Goal: Transaction & Acquisition: Subscribe to service/newsletter

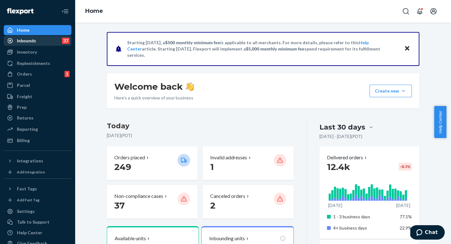
click at [35, 37] on div "Inbounds 37" at bounding box center [37, 40] width 66 height 9
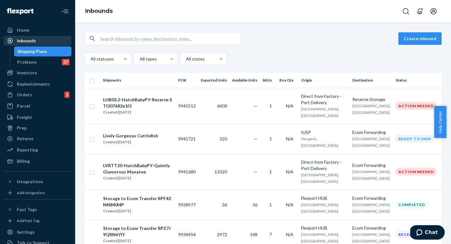
click at [27, 43] on div "Inbounds" at bounding box center [26, 41] width 19 height 6
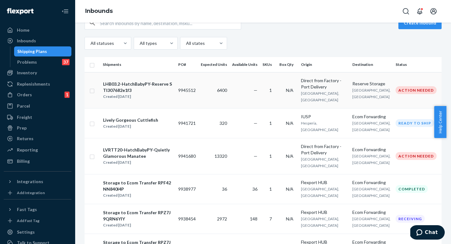
scroll to position [16, 0]
click at [186, 25] on input "text" at bounding box center [170, 23] width 141 height 13
paste input "9941680"
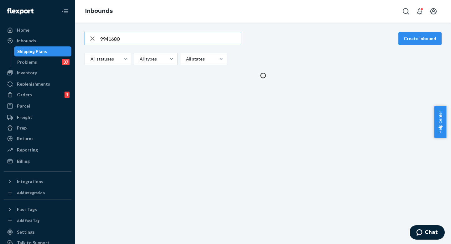
scroll to position [0, 0]
type input "9941680"
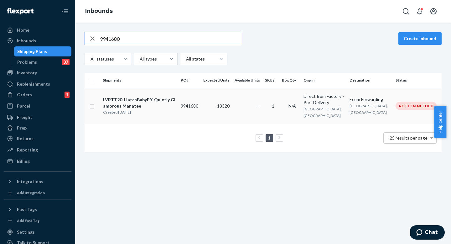
click at [176, 104] on div "LVRTT20-HatchBabyPY-Quietly Glamorous Manatee" at bounding box center [139, 103] width 72 height 13
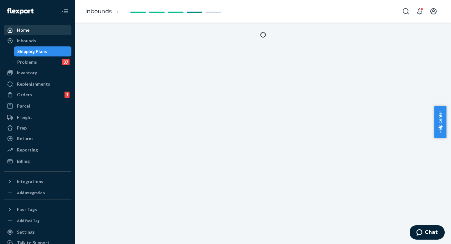
click at [44, 34] on div "Home" at bounding box center [37, 30] width 66 height 9
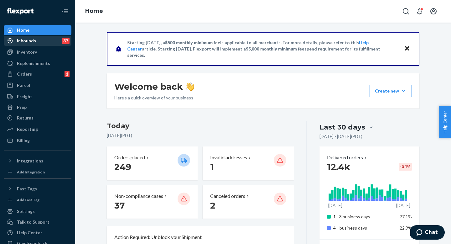
click at [32, 41] on div "Inbounds" at bounding box center [26, 41] width 19 height 6
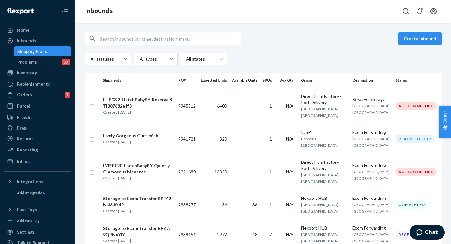
type input "9941680"
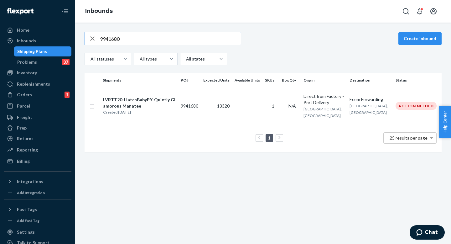
type input "9941680"
click at [191, 108] on td "9941680" at bounding box center [189, 106] width 23 height 36
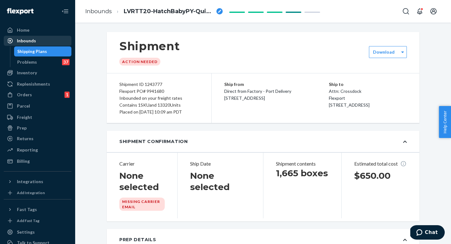
click at [32, 40] on div "Inbounds" at bounding box center [26, 41] width 19 height 6
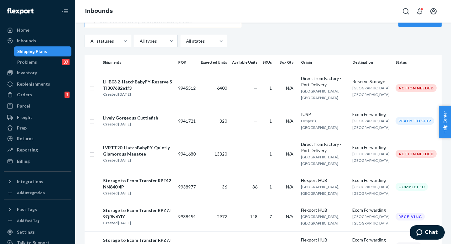
scroll to position [19, 0]
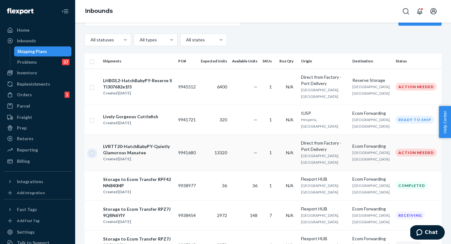
click at [93, 156] on input "checkbox" at bounding box center [92, 152] width 5 height 7
checkbox input "true"
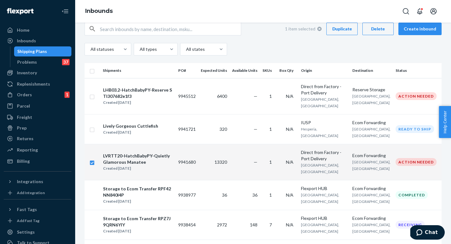
scroll to position [6, 0]
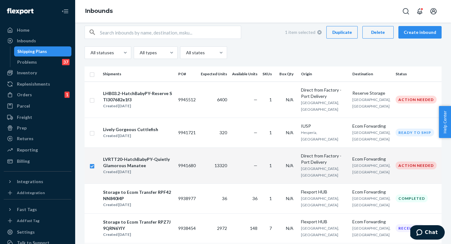
click at [373, 33] on div "Delete" at bounding box center [378, 32] width 21 height 6
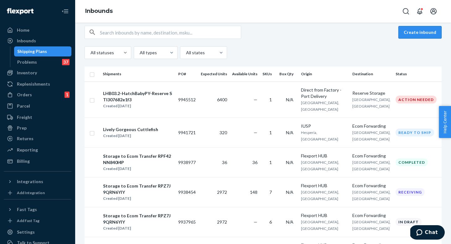
click at [409, 37] on button "Create inbound" at bounding box center [420, 32] width 43 height 13
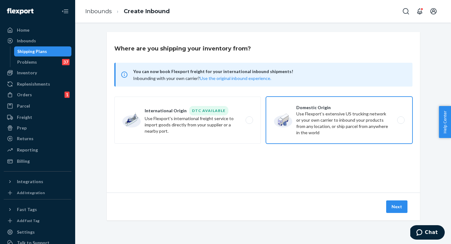
click at [298, 120] on label "Domestic Origin Use Flexport’s extensive US trucking network or your own carrie…" at bounding box center [339, 120] width 147 height 47
click at [401, 120] on input "Domestic Origin Use Flexport’s extensive US trucking network or your own carrie…" at bounding box center [403, 120] width 4 height 4
radio input "true"
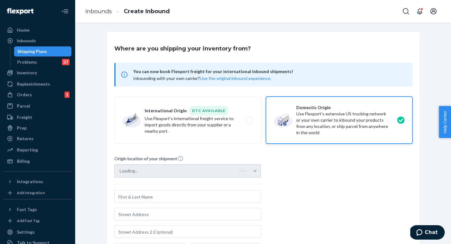
scroll to position [55, 0]
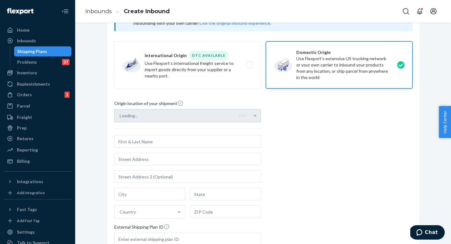
click at [200, 111] on div "Loading..." at bounding box center [187, 115] width 147 height 13
click at [199, 114] on div "Loading..." at bounding box center [187, 115] width 147 height 13
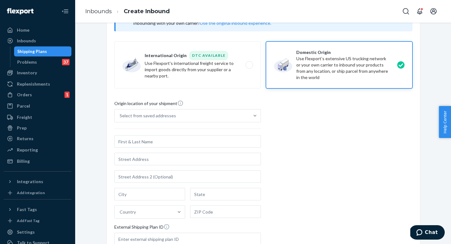
click at [264, 119] on div "Origin location of your shipment Select from saved addresses Country External S…" at bounding box center [263, 185] width 298 height 171
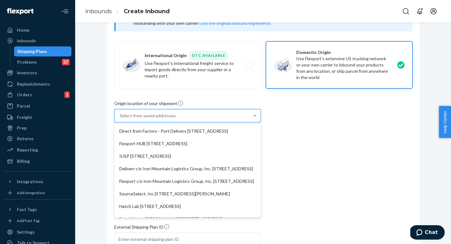
click at [246, 116] on div "Select from saved addresses" at bounding box center [182, 115] width 135 height 13
click at [120, 116] on input "option Direct from Factory - Port Delivery [STREET_ADDRESS] focused, 1 of 8. 8 …" at bounding box center [120, 116] width 1 height 6
click at [171, 131] on div "Direct from Factory - Port Delivery [STREET_ADDRESS]" at bounding box center [188, 131] width 144 height 13
click at [120, 119] on input "option Direct from Factory - Port Delivery [STREET_ADDRESS] focused, 1 of 8. 8 …" at bounding box center [120, 116] width 1 height 6
type input "Direct from Factory - Port Delivery"
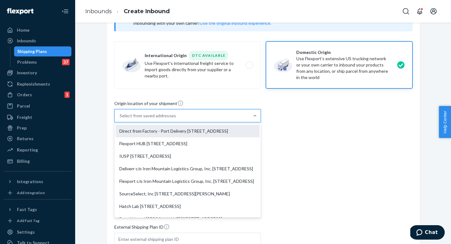
type input "Unit #627"
type input "[GEOGRAPHIC_DATA]"
type input "CA"
type input "94306"
type input "3790 El Camino Real"
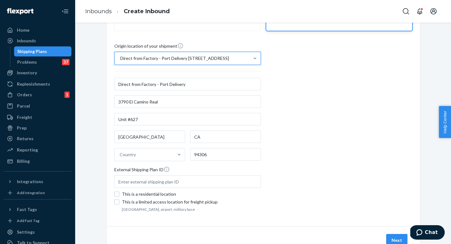
scroll to position [137, 0]
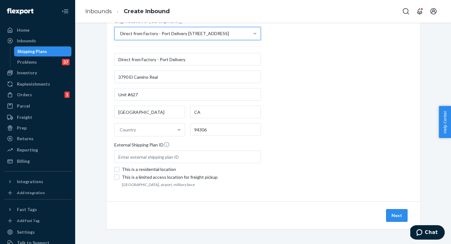
click at [391, 215] on button "Next" at bounding box center [397, 215] width 21 height 13
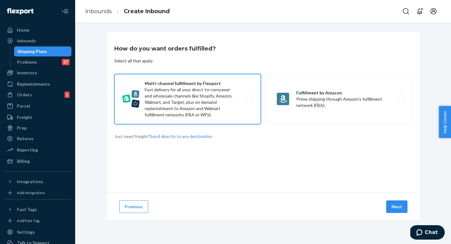
click at [221, 108] on label "Multi-channel fulfillment by Flexport Fast delivery for all your direct-to-cons…" at bounding box center [187, 99] width 147 height 50
click at [249, 101] on input "Multi-channel fulfillment by Flexport Fast delivery for all your direct-to-cons…" at bounding box center [251, 99] width 4 height 4
radio input "true"
click at [401, 204] on button "Next" at bounding box center [397, 206] width 21 height 13
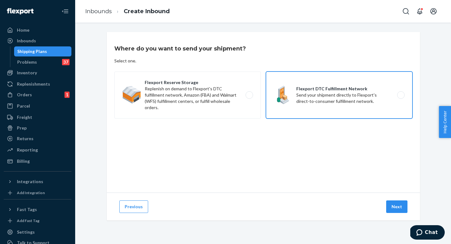
click at [333, 106] on label "Flexport DTC Fulfillment Network Send your shipment directly to Flexport's dire…" at bounding box center [339, 94] width 147 height 47
click at [401, 97] on input "Flexport DTC Fulfillment Network Send your shipment directly to Flexport's dire…" at bounding box center [403, 95] width 4 height 4
radio input "true"
click at [391, 204] on button "Next" at bounding box center [397, 206] width 21 height 13
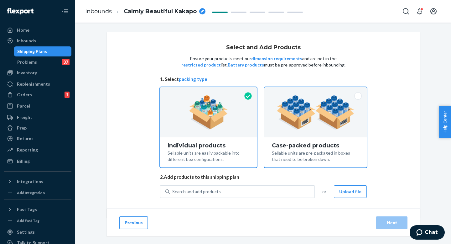
click at [330, 134] on div at bounding box center [316, 112] width 103 height 50
click at [318, 91] on input "Case-packed products Sellable units are pre-packaged in boxes that need to be b…" at bounding box center [316, 89] width 4 height 4
radio input "true"
radio input "false"
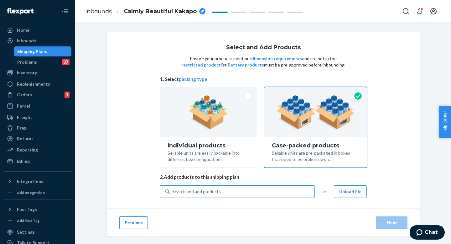
click at [267, 189] on div "Search and add products" at bounding box center [242, 191] width 145 height 11
click at [173, 189] on input "Search and add products" at bounding box center [172, 191] width 1 height 6
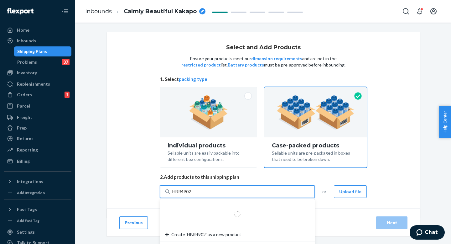
type input "HBR4902P"
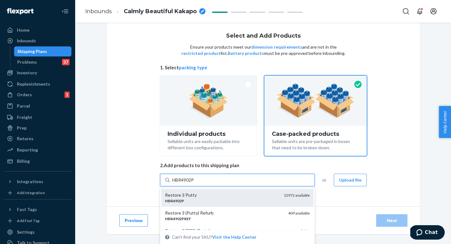
click at [239, 192] on div "Restore 3 Putty" at bounding box center [222, 195] width 114 height 6
click at [195, 183] on input "HBR4902P" at bounding box center [183, 180] width 23 height 6
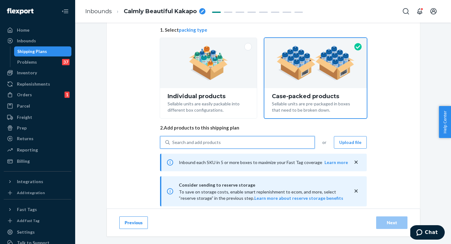
checkbox input "false"
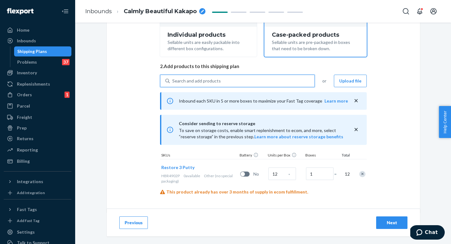
scroll to position [115, 0]
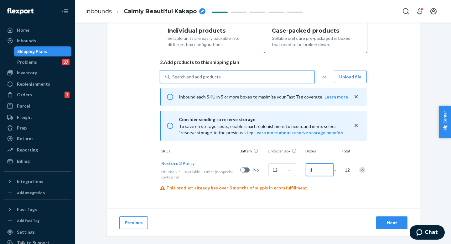
click at [321, 171] on input "1" at bounding box center [320, 169] width 28 height 13
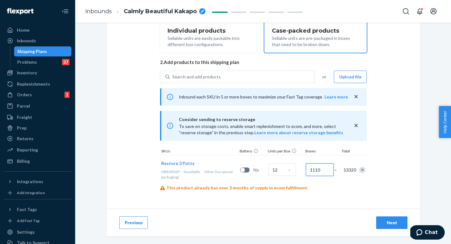
type input "1110"
click at [324, 194] on div "Search and add products or Upload file Inbound each SKU in 5 or more boxes to m…" at bounding box center [263, 133] width 207 height 125
click at [389, 219] on button "Next" at bounding box center [392, 222] width 31 height 13
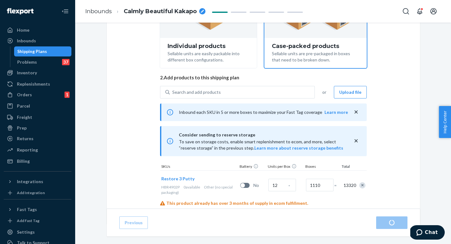
scroll to position [115, 0]
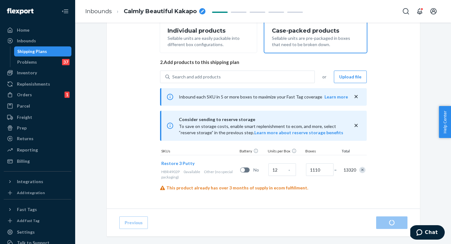
radio input "true"
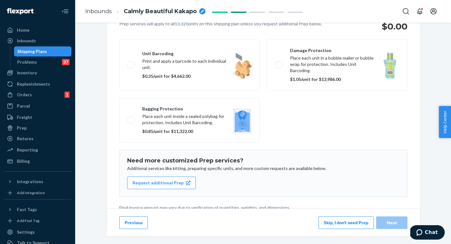
scroll to position [96, 0]
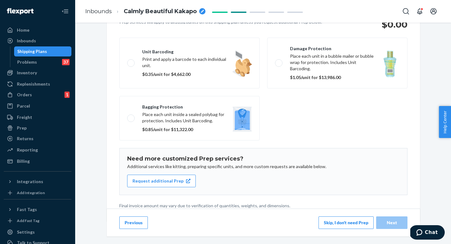
click at [348, 220] on button "Skip, I don't need Prep" at bounding box center [346, 222] width 55 height 13
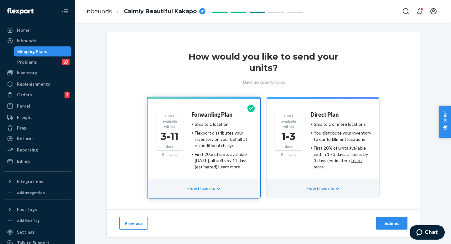
scroll to position [24, 0]
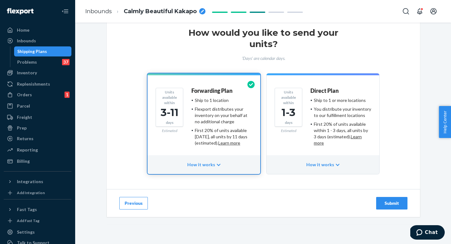
click at [395, 205] on div "Submit" at bounding box center [392, 203] width 21 height 6
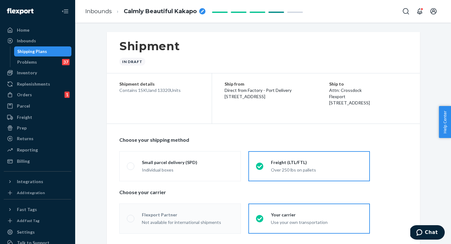
radio input "true"
radio input "false"
radio input "true"
radio input "false"
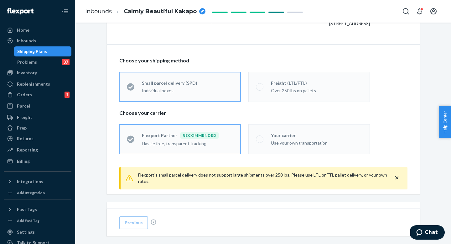
scroll to position [58, 0]
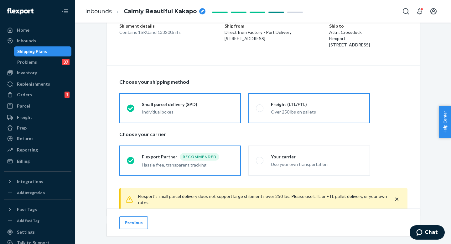
click at [302, 111] on div "Over 250 lbs on pallets" at bounding box center [317, 112] width 92 height 6
click at [260, 110] on input "Freight (LTL/FTL) Over 250 lbs on pallets" at bounding box center [258, 108] width 4 height 4
radio input "true"
radio input "false"
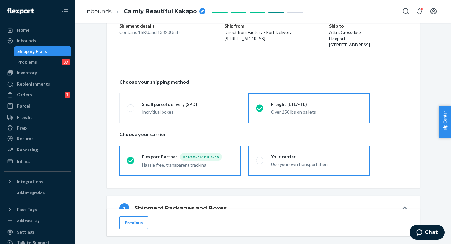
click at [304, 155] on div "Your carrier" at bounding box center [317, 157] width 92 height 6
click at [260, 158] on input "Your carrier Use your own transportation" at bounding box center [258, 160] width 4 height 4
radio input "true"
radio input "false"
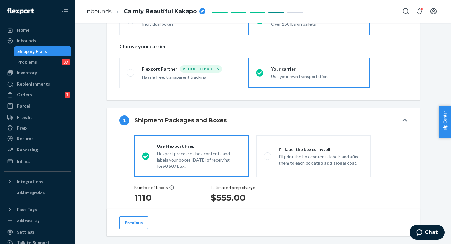
scroll to position [217, 0]
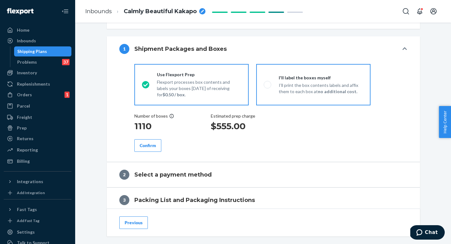
click at [319, 89] on strong "no additional cost." at bounding box center [338, 91] width 40 height 5
click at [268, 87] on input "I'll label the boxes myself I’ll print the box contents labels and affix them t…" at bounding box center [266, 84] width 4 height 4
radio input "true"
radio input "false"
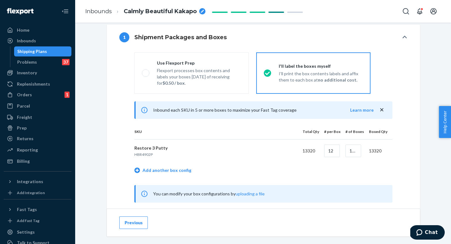
scroll to position [260, 0]
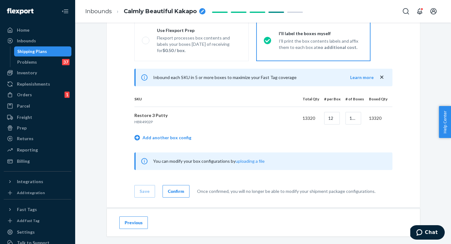
click at [182, 194] on button "Confirm" at bounding box center [176, 191] width 27 height 13
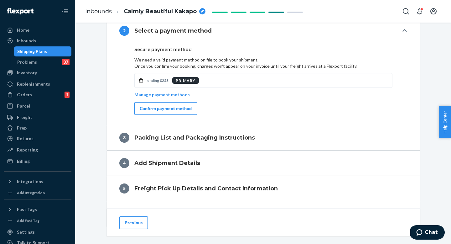
scroll to position [261, 0]
click at [186, 109] on div "Confirm payment method" at bounding box center [166, 108] width 52 height 6
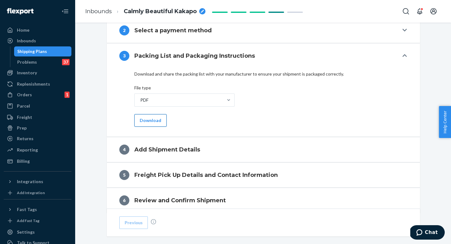
click at [160, 122] on button "Download" at bounding box center [150, 120] width 32 height 13
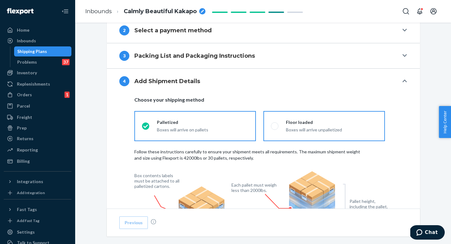
click at [321, 139] on label "Floor loaded Boxes will arrive unpalletized" at bounding box center [325, 126] width 122 height 30
click at [275, 128] on input "Floor loaded Boxes will arrive unpalletized" at bounding box center [273, 126] width 4 height 4
radio input "true"
radio input "false"
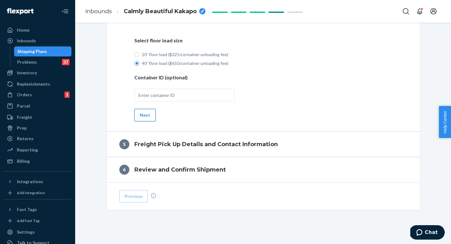
click at [146, 114] on button "Next" at bounding box center [144, 115] width 21 height 13
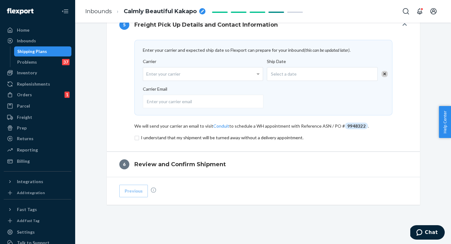
click at [164, 139] on input "checkbox" at bounding box center [263, 138] width 258 height 8
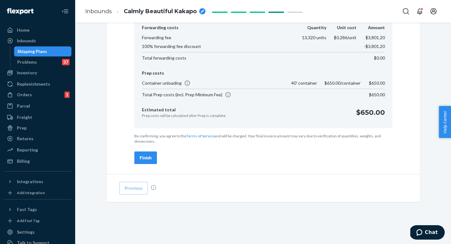
click at [143, 153] on button "Finish" at bounding box center [145, 157] width 23 height 13
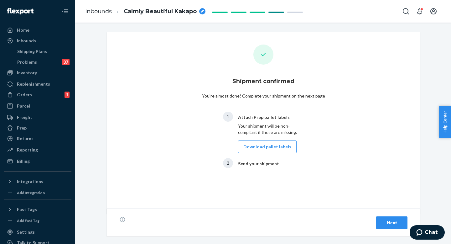
click at [387, 224] on div "Next" at bounding box center [392, 222] width 21 height 6
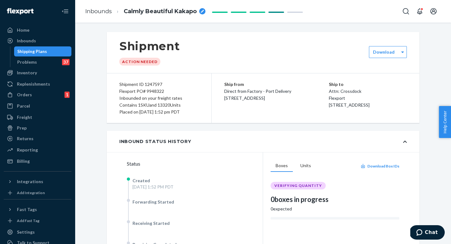
click at [203, 11] on icon "breadcrumbs" at bounding box center [202, 11] width 3 height 3
click at [127, 14] on input "Calmly Beautiful Kakapo" at bounding box center [155, 11] width 63 height 10
type input "LVRTT20-R3PY-Calmly Beautiful Kakapo"
click at [159, 91] on div "Flexport PO# 9948322" at bounding box center [159, 91] width 80 height 7
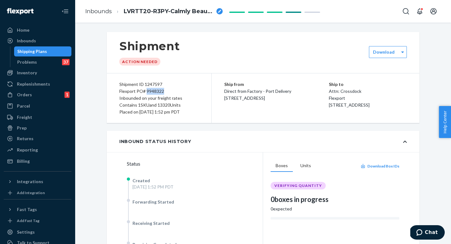
copy div "9948322"
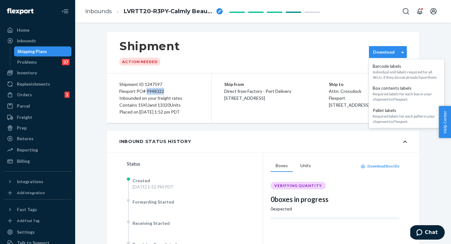
click at [386, 52] on label "Download" at bounding box center [384, 52] width 22 height 6
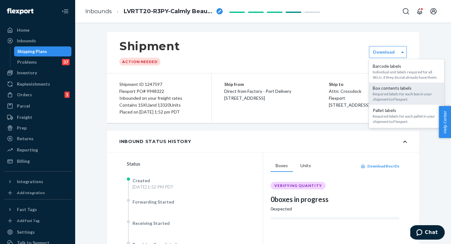
click at [396, 96] on div "Required labels for each box in your shipment to Flexport." at bounding box center [407, 96] width 68 height 11
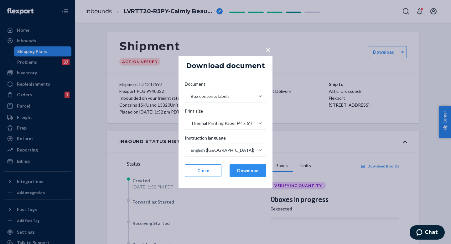
click at [246, 130] on div "Print size Thermal Printing Paper (4" x 6") Instruction language English ([GEOG…" at bounding box center [226, 132] width 82 height 49
click at [245, 125] on div "Thermal Printing Paper (4" x 6")" at bounding box center [221, 123] width 61 height 6
click at [191, 125] on input "Print size Thermal Printing Paper (4" x 6")" at bounding box center [190, 123] width 1 height 6
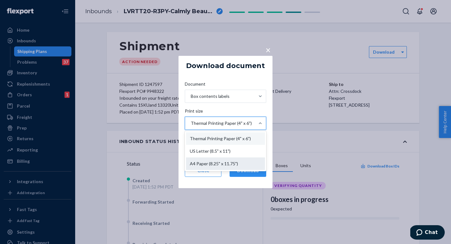
click at [214, 161] on div "A4 Paper (8.25" x 11.75")" at bounding box center [225, 163] width 79 height 13
click at [191, 126] on input "Print size option A4 Paper (8.25" x 11.75") focused, 3 of 3. 3 results availabl…" at bounding box center [190, 123] width 1 height 6
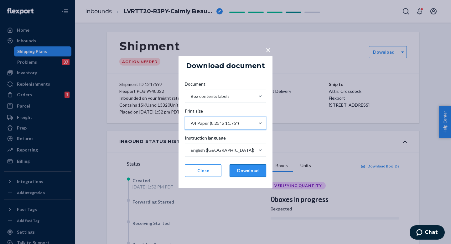
click at [244, 172] on button "Download" at bounding box center [248, 170] width 37 height 13
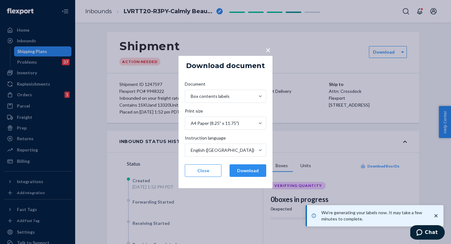
click at [264, 55] on div "× Download document Document Box contents labels Print size A4 Paper (8.25" x 1…" at bounding box center [225, 122] width 451 height 244
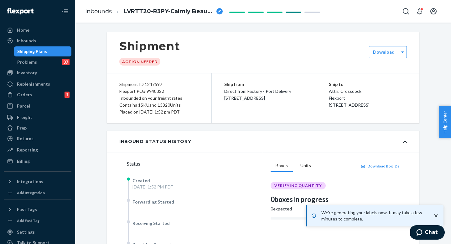
click at [329, 92] on p "Attn: Crossdock" at bounding box center [368, 91] width 78 height 7
drag, startPoint x: 328, startPoint y: 92, endPoint x: 363, endPoint y: 109, distance: 39.1
click at [363, 108] on div "Ship to Attn: Crossdock Flexport [STREET_ADDRESS]" at bounding box center [368, 95] width 78 height 28
copy div "Attn: Crossdock Flexport [STREET_ADDRESS]"
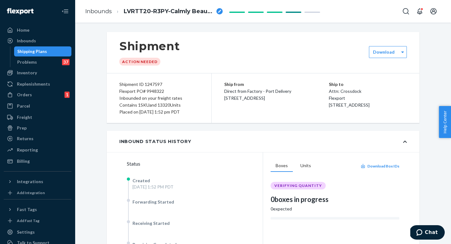
click at [311, 89] on div "Ship from Direct from Factory - Port Delivery [STREET_ADDRESS]" at bounding box center [276, 91] width 105 height 21
click at [395, 52] on div "Download" at bounding box center [384, 52] width 29 height 6
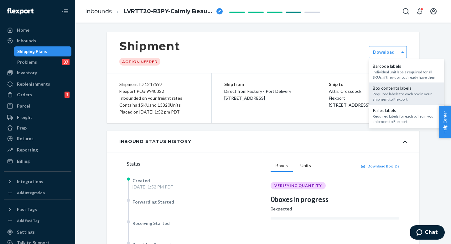
click at [390, 89] on div "Box contents labels" at bounding box center [407, 88] width 68 height 6
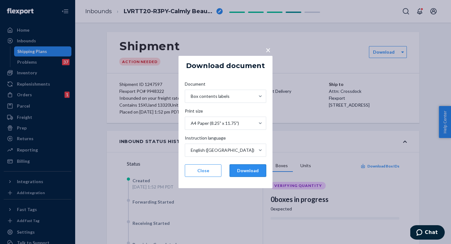
click at [246, 171] on button "Download" at bounding box center [248, 170] width 37 height 13
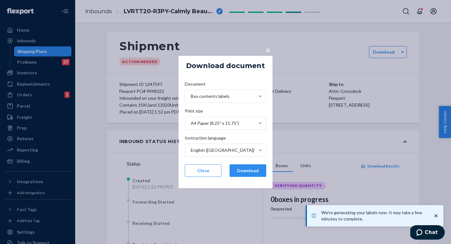
click at [268, 50] on span "×" at bounding box center [268, 50] width 5 height 11
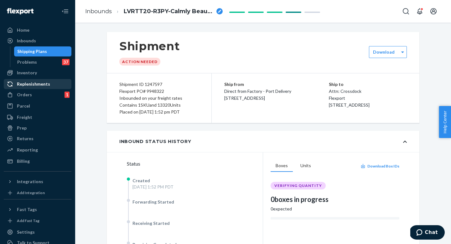
click at [40, 85] on div "Replenishments" at bounding box center [33, 84] width 33 height 6
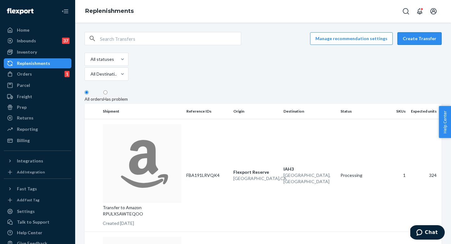
click at [421, 38] on button "Create Transfer" at bounding box center [420, 38] width 44 height 13
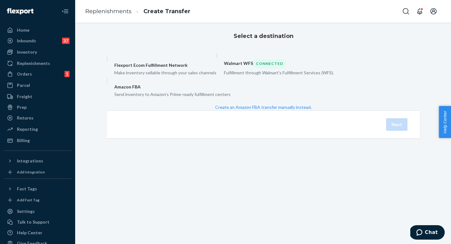
click at [231, 90] on div "Amazon FBA" at bounding box center [172, 87] width 116 height 6
click at [111, 82] on input "Amazon FBA Send inventory to Amazon's Prime-ready fulfillment centers" at bounding box center [109, 79] width 4 height 4
radio input "true"
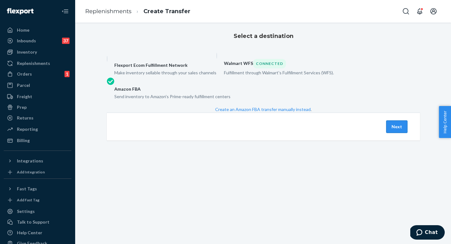
click at [401, 133] on button "Next" at bounding box center [397, 126] width 21 height 13
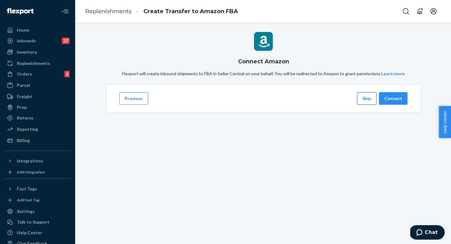
click at [359, 105] on button "Skip" at bounding box center [366, 98] width 19 height 13
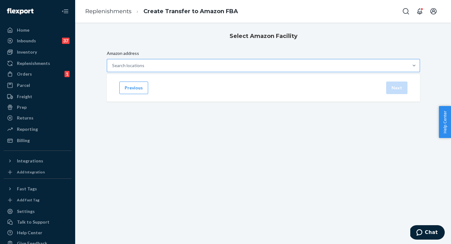
click at [215, 72] on div "Search locations" at bounding box center [258, 65] width 302 height 13
click at [113, 69] on input "Amazon address Search locations" at bounding box center [112, 65] width 1 height 6
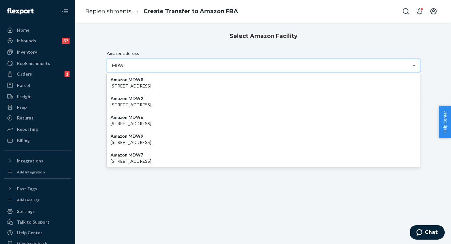
type input "MDW2"
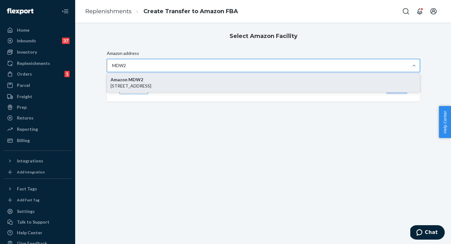
click at [217, 92] on div "Amazon MDW2 [STREET_ADDRESS]" at bounding box center [264, 82] width 314 height 19
click at [127, 69] on input "MDW2" at bounding box center [119, 65] width 15 height 6
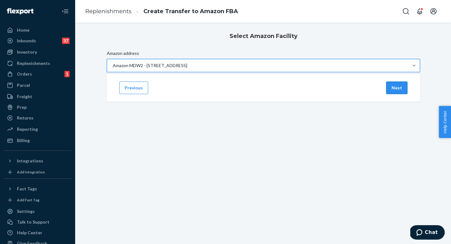
click at [394, 94] on button "Next" at bounding box center [397, 88] width 21 height 13
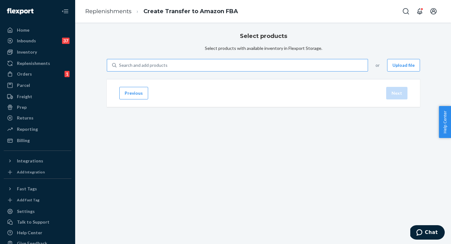
click at [168, 68] on div "Search and add products" at bounding box center [143, 65] width 49 height 6
click at [120, 68] on input "Search and add products" at bounding box center [119, 65] width 1 height 6
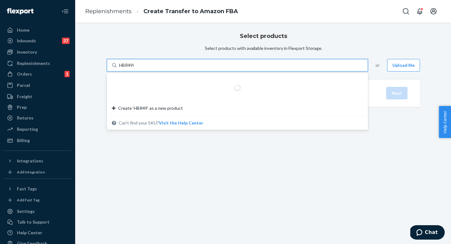
type input "HBR4902"
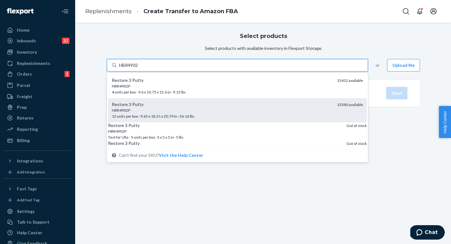
click at [207, 108] on div "Restore 3 Putty" at bounding box center [222, 104] width 220 height 6
click at [139, 68] on input "HBR4902" at bounding box center [129, 65] width 20 height 6
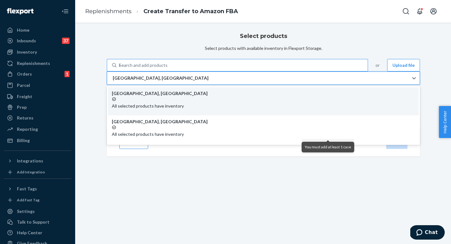
click at [209, 84] on div "[GEOGRAPHIC_DATA], [GEOGRAPHIC_DATA]" at bounding box center [258, 78] width 302 height 13
click at [113, 81] on input "option LAX1RS focused, 1 of 2. 2 results available. Use Up and Down to choose o…" at bounding box center [112, 78] width 1 height 6
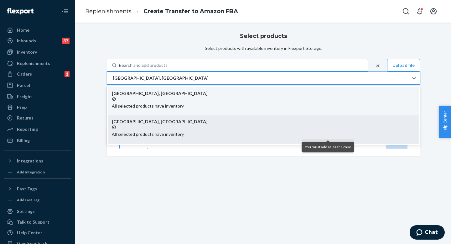
click at [204, 137] on div "All selected products have inventory" at bounding box center [263, 131] width 303 height 13
click at [113, 81] on input "option EWR1RS focused, 2 of 2. 2 results available. Use Up and Down to choose o…" at bounding box center [112, 78] width 1 height 6
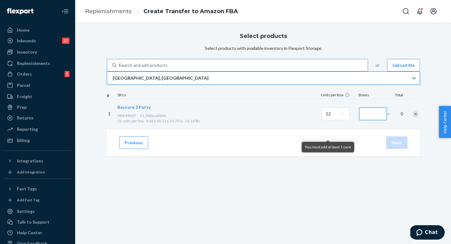
click at [360, 120] on input "Number of boxes" at bounding box center [374, 114] width 28 height 13
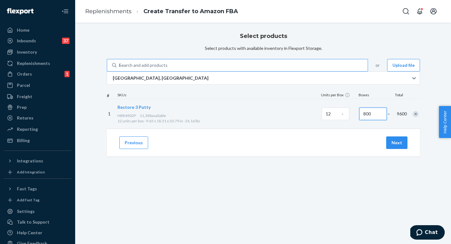
type input "800"
click at [318, 129] on div "Select products Select products with available inventory in Flexport Storage. S…" at bounding box center [264, 78] width 314 height 99
click at [402, 149] on button "Next" at bounding box center [397, 142] width 21 height 13
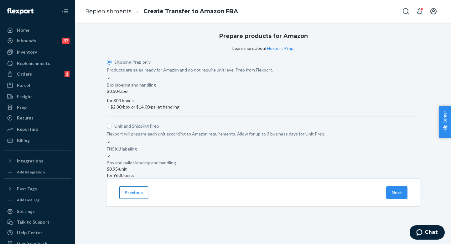
click at [132, 199] on button "Previous" at bounding box center [133, 192] width 29 height 13
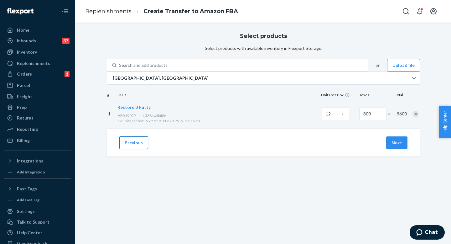
click at [132, 149] on button "Previous" at bounding box center [133, 142] width 29 height 13
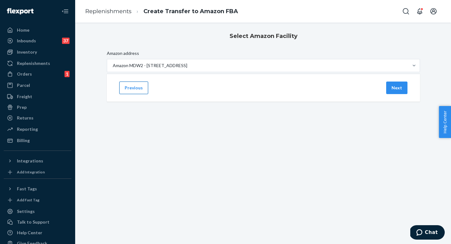
click at [132, 94] on button "Previous" at bounding box center [133, 88] width 29 height 13
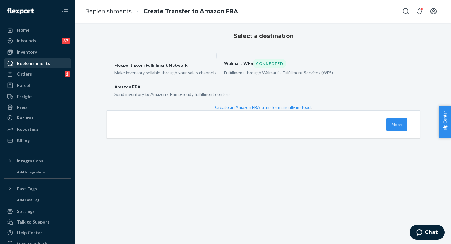
click at [45, 62] on div "Replenishments" at bounding box center [33, 63] width 33 height 6
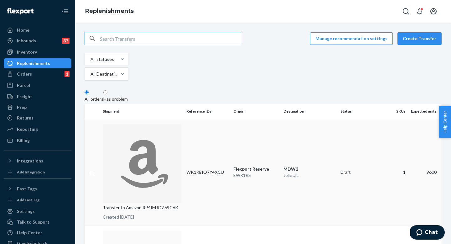
click at [93, 169] on input "checkbox" at bounding box center [92, 172] width 5 height 7
checkbox input "true"
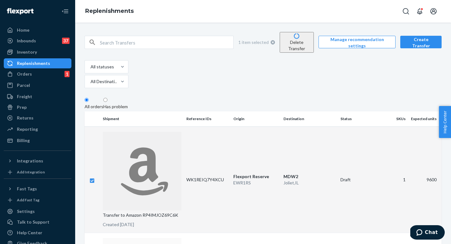
click at [303, 43] on button "Delete Transfer" at bounding box center [297, 42] width 34 height 21
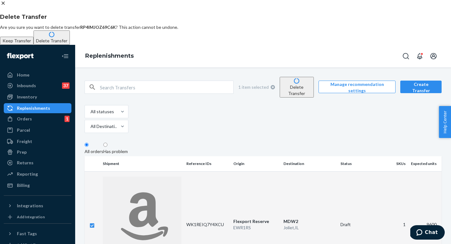
click at [70, 45] on button "Delete Transfer" at bounding box center [52, 37] width 36 height 14
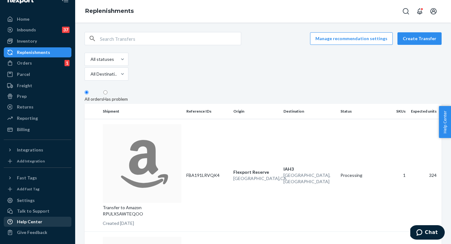
scroll to position [12, 0]
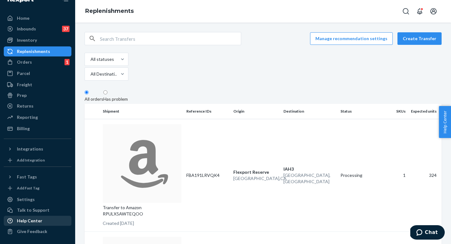
click at [37, 222] on div "Help Center" at bounding box center [29, 221] width 25 height 6
click at [406, 42] on button "Create Transfer" at bounding box center [420, 38] width 44 height 13
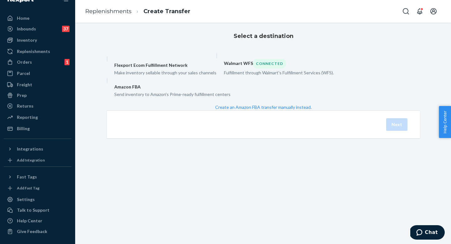
click at [231, 90] on div "Amazon FBA" at bounding box center [172, 87] width 116 height 6
click at [111, 82] on input "Amazon FBA Send inventory to Amazon's Prime-ready fulfillment centers" at bounding box center [109, 79] width 4 height 4
radio input "true"
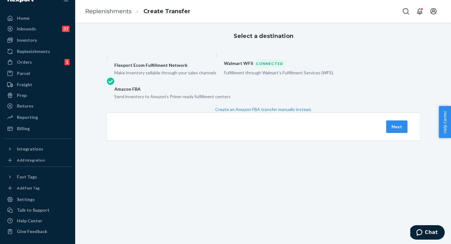
click at [406, 133] on div "Next" at bounding box center [397, 126] width 24 height 13
click at [404, 133] on button "Next" at bounding box center [397, 126] width 21 height 13
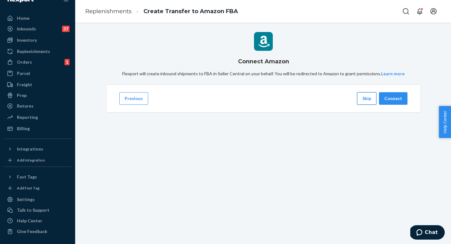
click at [366, 105] on button "Skip" at bounding box center [366, 98] width 19 height 13
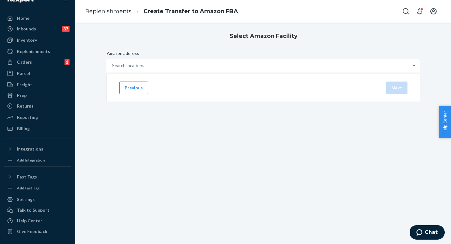
click at [209, 72] on div "Search locations" at bounding box center [258, 65] width 302 height 13
click at [113, 69] on input "Amazon address Search locations" at bounding box center [112, 65] width 1 height 6
type input "MS"
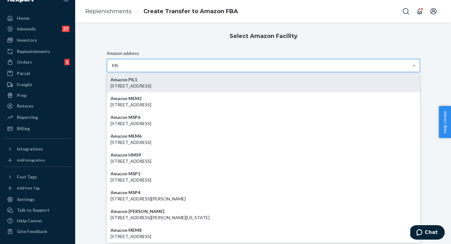
click at [213, 92] on div "Amazon PIL1 [STREET_ADDRESS]" at bounding box center [264, 82] width 314 height 19
click at [119, 69] on input "MS" at bounding box center [115, 65] width 7 height 6
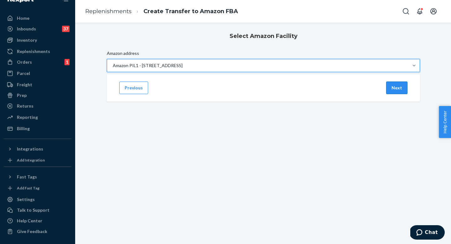
click at [394, 94] on button "Next" at bounding box center [397, 88] width 21 height 13
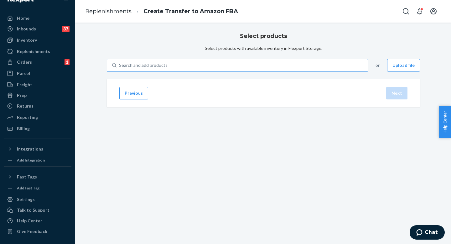
click at [217, 71] on div "Search and add products" at bounding box center [242, 65] width 251 height 11
click at [120, 68] on input "Search and add products" at bounding box center [119, 65] width 1 height 6
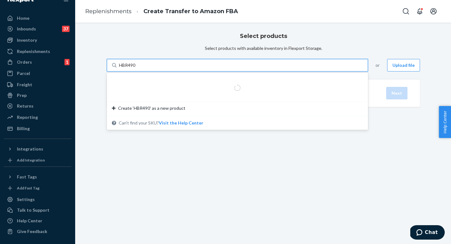
type input "HBR4902"
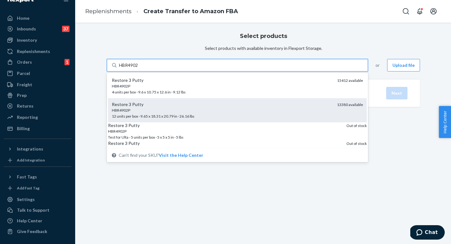
click at [198, 108] on div "Restore 3 Putty" at bounding box center [222, 104] width 220 height 6
click at [139, 68] on input "HBR4902" at bounding box center [129, 65] width 20 height 6
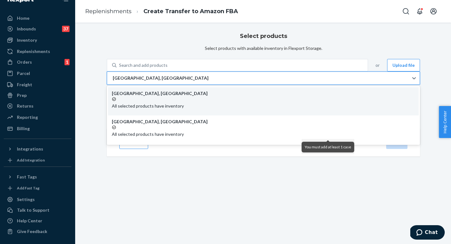
click at [202, 84] on div "[GEOGRAPHIC_DATA], [GEOGRAPHIC_DATA]" at bounding box center [258, 78] width 302 height 13
click at [113, 81] on input "option LAX1RS focused, 1 of 2. 2 results available. Use Up and Down to choose o…" at bounding box center [112, 78] width 1 height 6
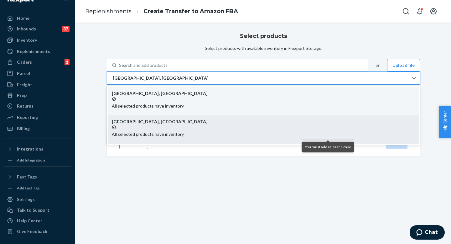
click at [195, 137] on p "All selected products have inventory" at bounding box center [263, 134] width 303 height 6
click at [113, 81] on input "option EWR1RS focused, 2 of 2. 2 results available. Use Up and Down to choose o…" at bounding box center [112, 78] width 1 height 6
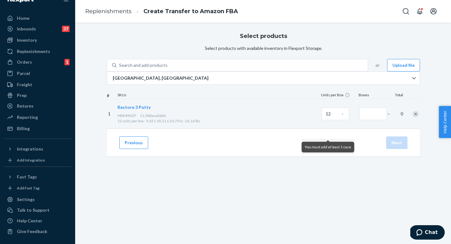
click at [413, 117] on div "Remove Item" at bounding box center [416, 114] width 6 height 6
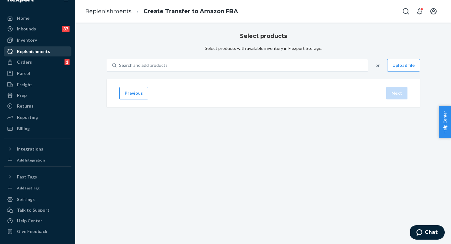
click at [39, 53] on div "Replenishments" at bounding box center [33, 51] width 33 height 6
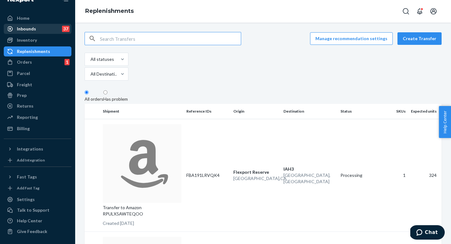
click at [40, 32] on div "Inbounds 37" at bounding box center [37, 28] width 66 height 9
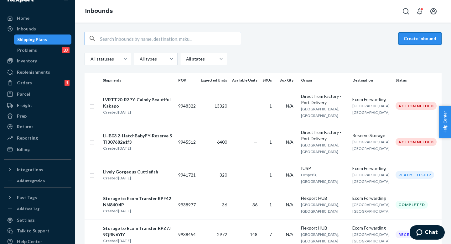
click at [403, 38] on button "Create inbound" at bounding box center [420, 38] width 43 height 13
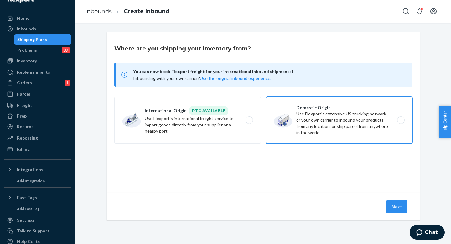
click at [308, 126] on label "Domestic Origin Use Flexport’s extensive US trucking network or your own carrie…" at bounding box center [339, 120] width 147 height 47
click at [401, 122] on input "Domestic Origin Use Flexport’s extensive US trucking network or your own carrie…" at bounding box center [403, 120] width 4 height 4
radio input "true"
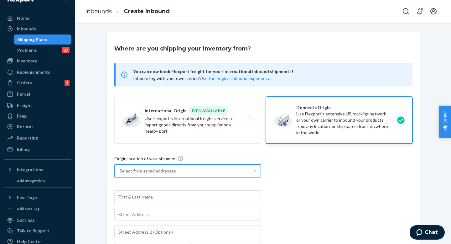
click at [208, 174] on div "Select from saved addresses" at bounding box center [182, 171] width 135 height 13
click at [120, 174] on input "Select from saved addresses" at bounding box center [120, 171] width 1 height 6
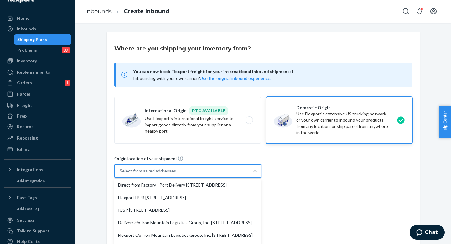
click at [156, 187] on div "Direct from Factory - Port Delivery [STREET_ADDRESS]" at bounding box center [187, 185] width 147 height 13
click at [120, 174] on input "option Direct from Factory - Port Delivery [STREET_ADDRESS] focused, 1 of 8. 8 …" at bounding box center [120, 171] width 1 height 6
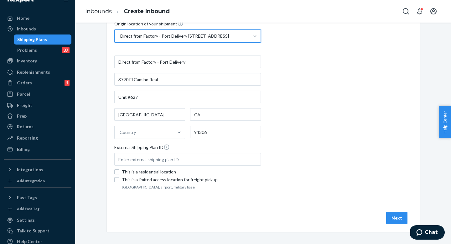
scroll to position [137, 0]
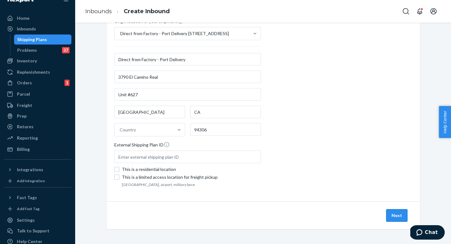
click at [392, 211] on button "Next" at bounding box center [397, 215] width 21 height 13
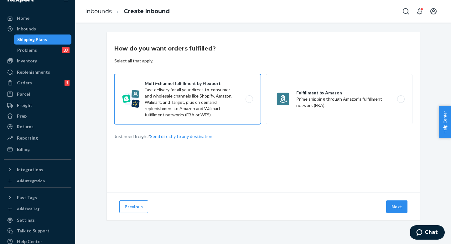
click at [236, 109] on label "Multi-channel fulfillment by Flexport Fast delivery for all your direct-to-cons…" at bounding box center [187, 99] width 147 height 50
click at [249, 101] on input "Multi-channel fulfillment by Flexport Fast delivery for all your direct-to-cons…" at bounding box center [251, 99] width 4 height 4
radio input "true"
click at [395, 207] on button "Next" at bounding box center [397, 206] width 21 height 13
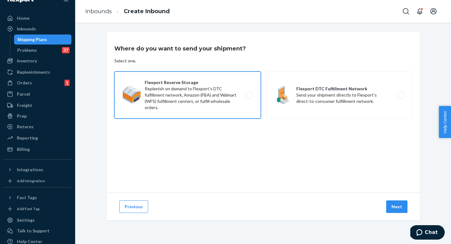
click at [236, 109] on label "Flexport Reserve Storage Replenish on demand to Flexport's DTC fulfillment netw…" at bounding box center [187, 94] width 147 height 47
click at [249, 97] on input "Flexport Reserve Storage Replenish on demand to Flexport's DTC fulfillment netw…" at bounding box center [251, 95] width 4 height 4
radio input "true"
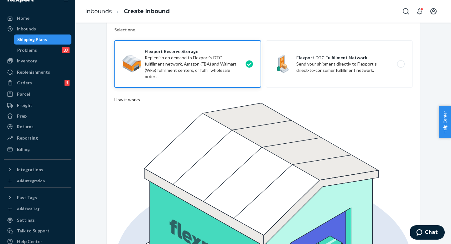
scroll to position [47, 0]
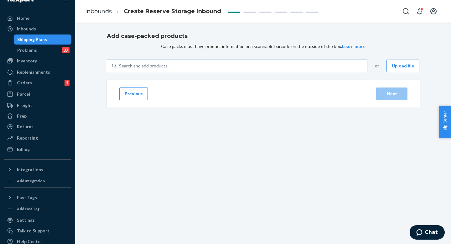
click at [229, 71] on div "Search and add products" at bounding box center [242, 65] width 251 height 11
click at [120, 69] on input "Search and add products" at bounding box center [119, 66] width 1 height 6
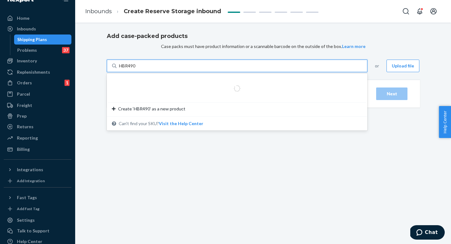
type input "HBR4902"
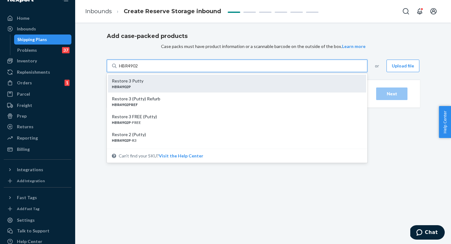
click at [205, 84] on div "Restore 3 Putty" at bounding box center [235, 81] width 246 height 6
click at [139, 69] on input "HBR4902" at bounding box center [129, 66] width 20 height 6
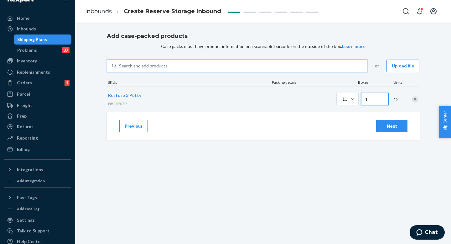
click at [361, 105] on input "Number of boxes" at bounding box center [375, 99] width 28 height 13
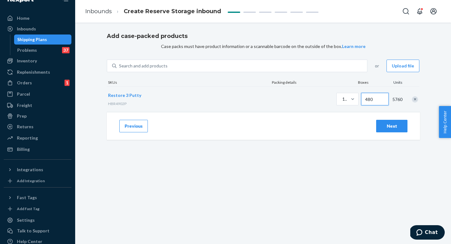
type input "480"
click at [383, 132] on button "Next" at bounding box center [392, 126] width 31 height 13
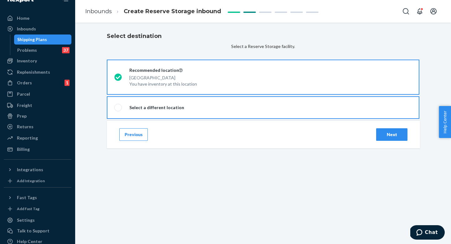
click at [255, 119] on label "Select a different location" at bounding box center [263, 107] width 313 height 23
click at [119, 110] on input "Select a different location" at bounding box center [116, 108] width 4 height 4
radio input "true"
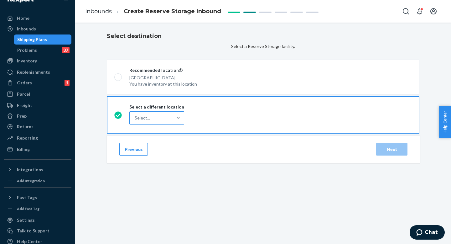
click at [173, 124] on div "Select..." at bounding box center [151, 118] width 43 height 13
click at [135, 121] on input "Select..." at bounding box center [135, 118] width 1 height 6
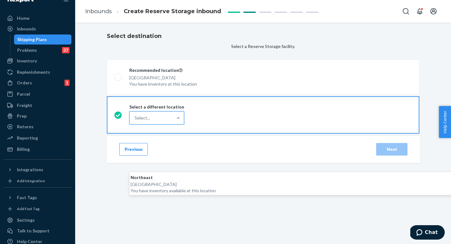
click at [282, 174] on header "Northeast" at bounding box center [313, 177] width 364 height 6
click at [135, 121] on input "option Northeast focused, 1 of 1. 1 result available. Use Up and Down to choose…" at bounding box center [135, 118] width 1 height 6
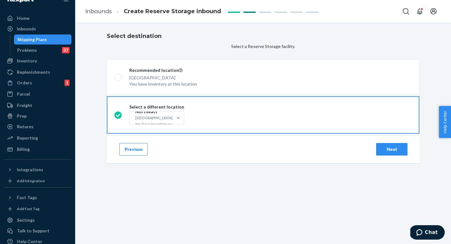
click at [390, 152] on div "Next" at bounding box center [392, 149] width 21 height 6
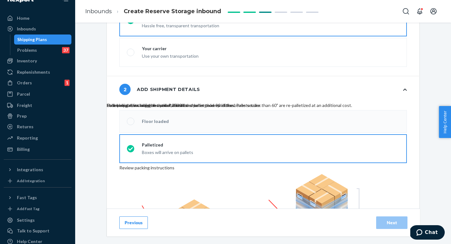
scroll to position [120, 0]
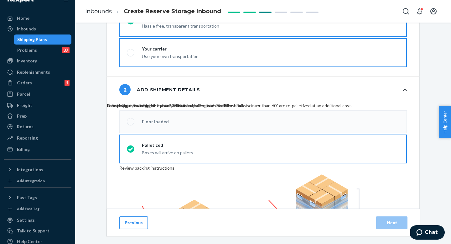
click at [199, 52] on div "Use your own transportation" at bounding box center [170, 56] width 57 height 8
click at [131, 51] on input "Your carrier Use your own transportation" at bounding box center [129, 53] width 4 height 4
radio input "true"
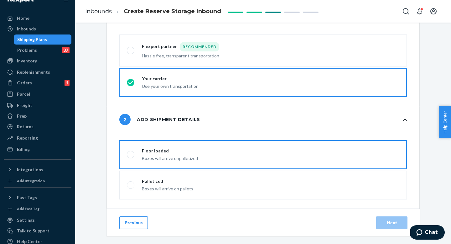
click at [223, 140] on label "Floor loaded Boxes will arrive unpalletized" at bounding box center [263, 154] width 288 height 29
click at [131, 153] on input "Floor loaded Boxes will arrive unpalletized" at bounding box center [129, 155] width 4 height 4
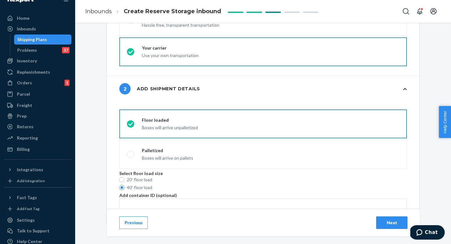
scroll to position [122, 0]
click at [388, 217] on button "Next" at bounding box center [392, 222] width 31 height 13
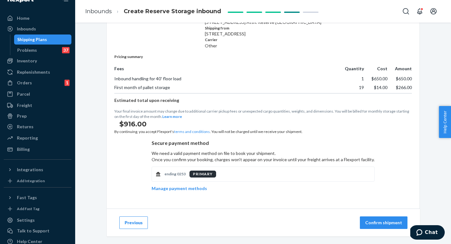
scroll to position [120, 0]
click at [128, 222] on button "Previous" at bounding box center [133, 222] width 29 height 13
click at [128, 222] on div "Confirm your shipment Contents 1 SKUs 480 cases 5760 units Shipping to EWRRS c/…" at bounding box center [263, 133] width 376 height 221
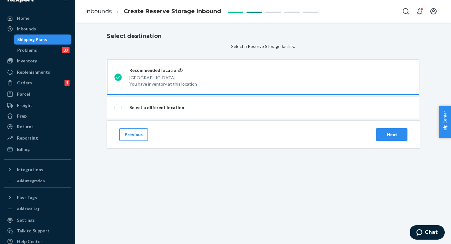
click at [128, 141] on button "Previous" at bounding box center [133, 134] width 29 height 13
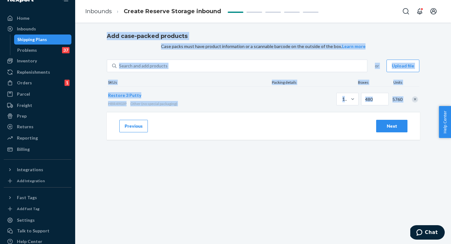
click at [130, 132] on button "Previous" at bounding box center [133, 126] width 29 height 13
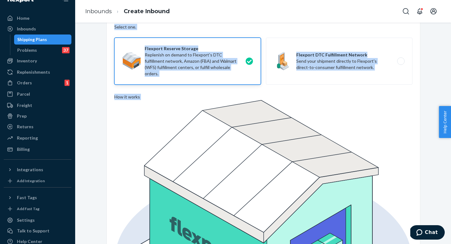
scroll to position [47, 0]
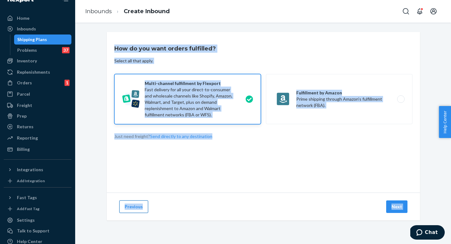
click at [130, 208] on button "Previous" at bounding box center [133, 206] width 29 height 13
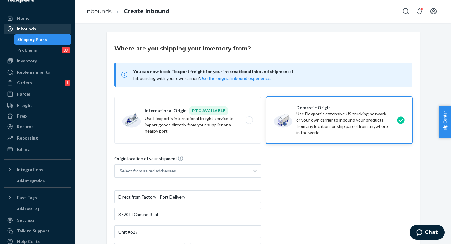
click at [45, 34] on link "Inbounds" at bounding box center [38, 29] width 68 height 10
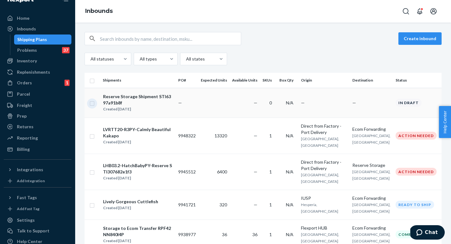
click at [92, 101] on input "checkbox" at bounding box center [92, 102] width 5 height 7
checkbox input "true"
click at [373, 39] on div "Delete" at bounding box center [378, 38] width 21 height 6
click at [45, 78] on link "Orders 1" at bounding box center [38, 83] width 68 height 10
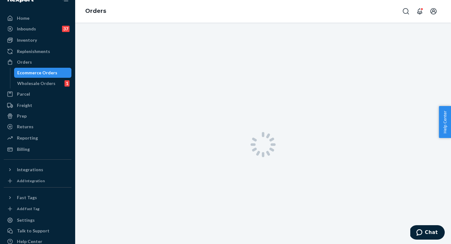
click at [45, 75] on div "Orders Ecommerce Orders Wholesale Orders 1" at bounding box center [38, 72] width 68 height 31
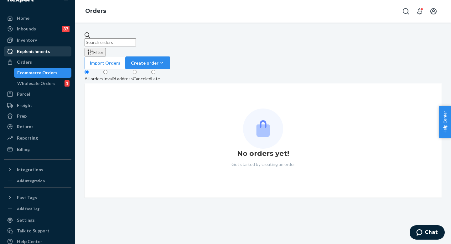
click at [45, 51] on div "Replenishments" at bounding box center [33, 51] width 33 height 6
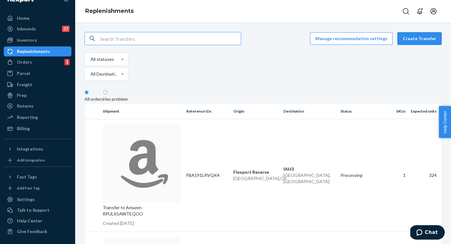
click at [409, 40] on button "Create Transfer" at bounding box center [420, 38] width 44 height 13
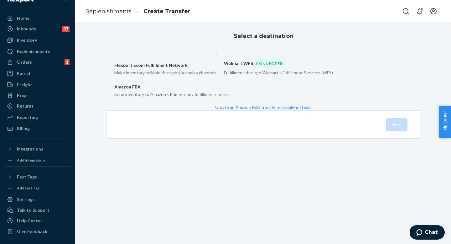
click at [231, 98] on div "Send inventory to Amazon's Prime-ready fulfillment centers" at bounding box center [172, 94] width 116 height 8
click at [111, 82] on input "Amazon FBA Send inventory to Amazon's Prime-ready fulfillment centers" at bounding box center [109, 79] width 4 height 4
radio input "true"
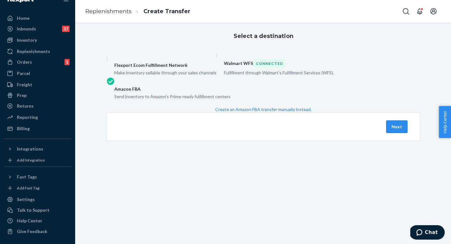
click at [398, 133] on button "Next" at bounding box center [397, 126] width 21 height 13
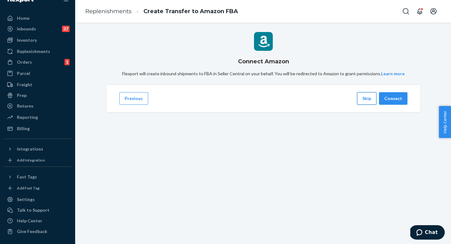
click at [367, 105] on button "Skip" at bounding box center [366, 98] width 19 height 13
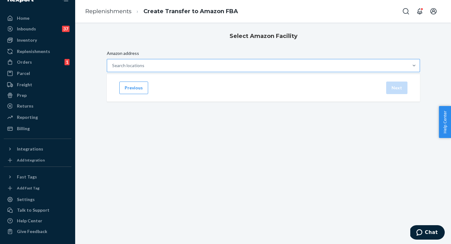
click at [239, 72] on div "Search locations" at bounding box center [258, 65] width 302 height 13
click at [113, 69] on input "Amazon address Search locations" at bounding box center [112, 65] width 1 height 6
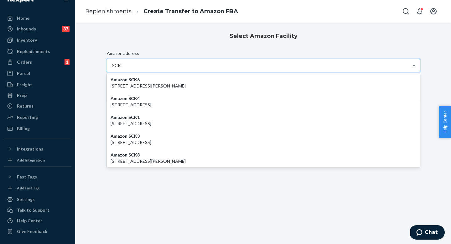
type input "SCK4"
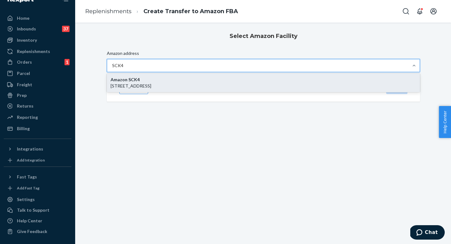
click at [233, 89] on p "[STREET_ADDRESS]" at bounding box center [264, 86] width 306 height 6
click at [124, 69] on input "SCK4" at bounding box center [118, 65] width 12 height 6
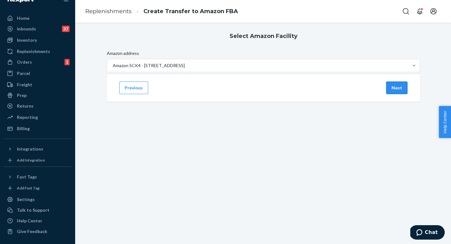
click at [392, 94] on button "Next" at bounding box center [397, 88] width 21 height 13
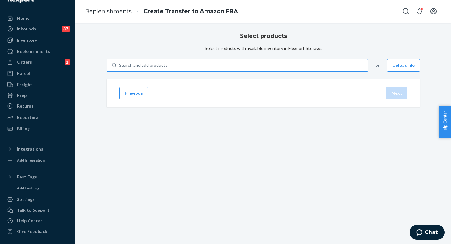
click at [234, 71] on div "Search and add products" at bounding box center [242, 65] width 251 height 11
click at [120, 68] on input "Search and add products" at bounding box center [119, 65] width 1 height 6
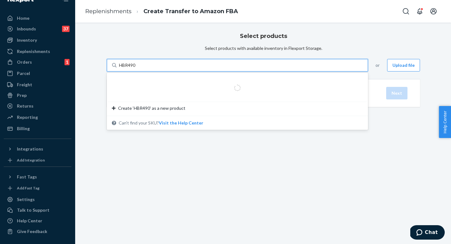
type input "HBR4902"
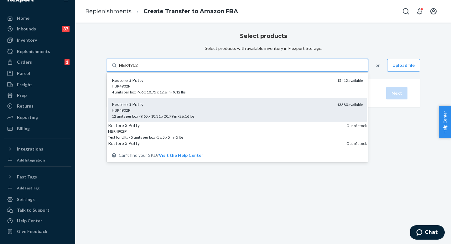
click at [205, 113] on div "HBR4902P" at bounding box center [222, 110] width 220 height 5
click at [139, 68] on input "HBR4902" at bounding box center [129, 65] width 20 height 6
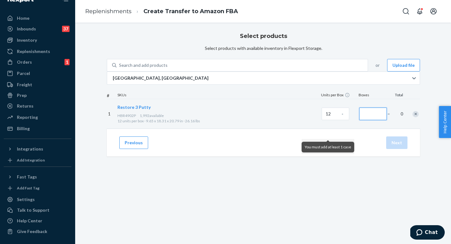
click at [360, 120] on input "Number of boxes" at bounding box center [374, 114] width 28 height 13
click at [411, 81] on icon at bounding box center [414, 78] width 6 height 6
click at [113, 81] on input "[GEOGRAPHIC_DATA], [GEOGRAPHIC_DATA]" at bounding box center [112, 78] width 1 height 6
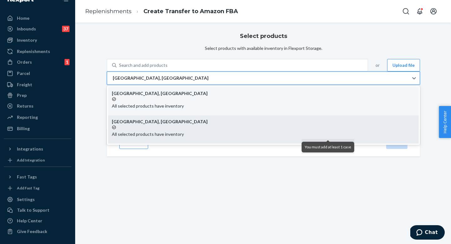
click at [195, 137] on p "All selected products have inventory" at bounding box center [263, 134] width 303 height 6
click at [113, 81] on input "option EWR1RS focused, 2 of 2. 2 results available. Use Up and Down to choose o…" at bounding box center [112, 78] width 1 height 6
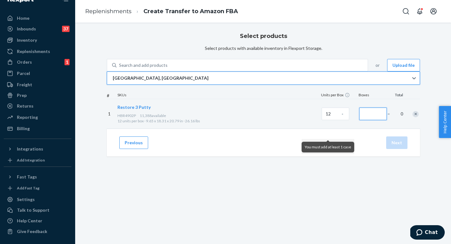
click at [360, 120] on input "Number of boxes" at bounding box center [374, 114] width 28 height 13
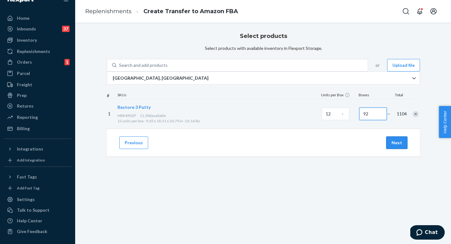
type input "92"
click at [387, 149] on button "Next" at bounding box center [397, 142] width 21 height 13
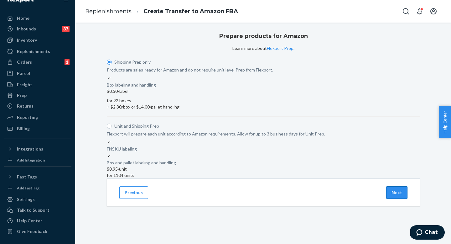
click at [398, 199] on button "Next" at bounding box center [397, 192] width 21 height 13
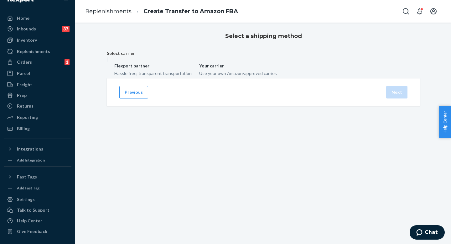
click at [277, 76] on label "Your carrier Use your own Amazon-approved carrier." at bounding box center [234, 66] width 85 height 20
click at [196, 61] on input "Your carrier Use your own Amazon-approved carrier." at bounding box center [194, 58] width 4 height 4
radio input "true"
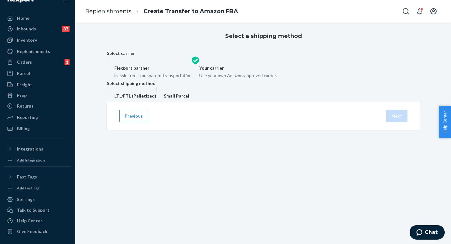
click at [189, 100] on label "Small Parcel" at bounding box center [172, 94] width 33 height 14
click at [161, 91] on input "Small Parcel" at bounding box center [158, 89] width 4 height 4
radio input "true"
click at [156, 103] on label "LTL/FTL (Palletized)" at bounding box center [132, 96] width 50 height 14
click at [111, 93] on input "LTL/FTL (Palletized)" at bounding box center [109, 91] width 4 height 4
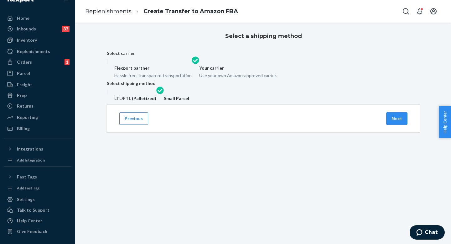
radio input "true"
click at [404, 125] on button "Next" at bounding box center [397, 118] width 21 height 13
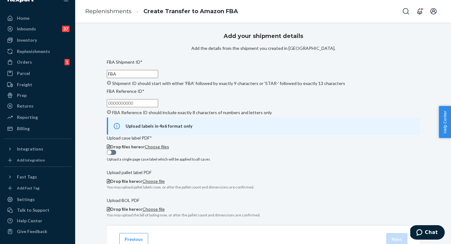
click at [158, 78] on input "FBA" at bounding box center [132, 74] width 51 height 8
paste input "191RCYHDB"
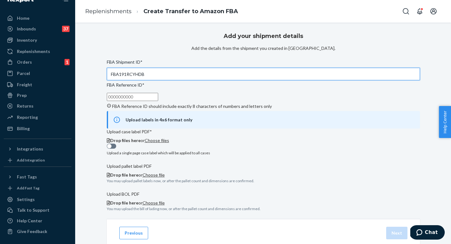
type input "FBA191RCYHDB"
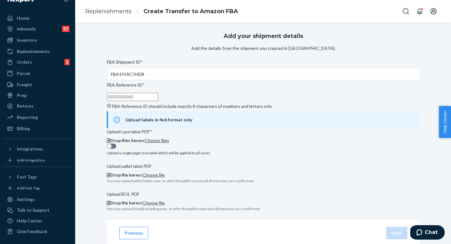
click at [158, 101] on input "FBA Reference ID * FBA Reference ID should include exactly 8 characters of numb…" at bounding box center [132, 97] width 51 height 8
paste input "6WNNVF7C"
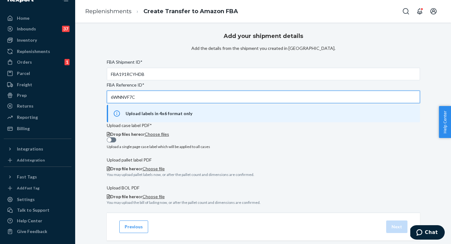
type input "6WNNVF7C"
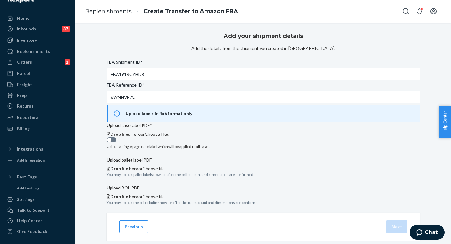
click at [206, 149] on div "Upload a single page case label which will be applied to all cases" at bounding box center [264, 146] width 314 height 5
click at [116, 142] on div at bounding box center [111, 139] width 9 height 5
click at [169, 137] on span "Choose files" at bounding box center [157, 133] width 24 height 5
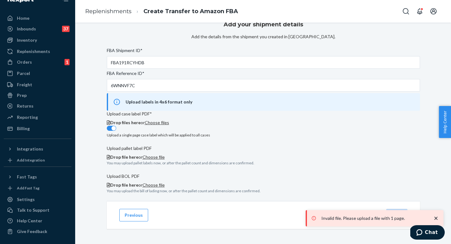
scroll to position [51, 0]
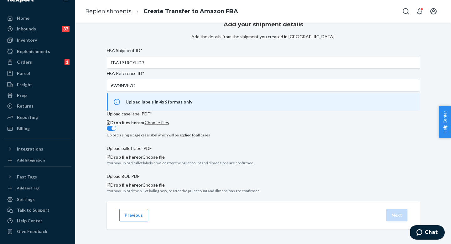
click at [116, 131] on div at bounding box center [111, 128] width 9 height 5
click at [169, 122] on span "Choose files" at bounding box center [157, 122] width 24 height 5
click at [165, 154] on span "Choose file" at bounding box center [154, 156] width 22 height 5
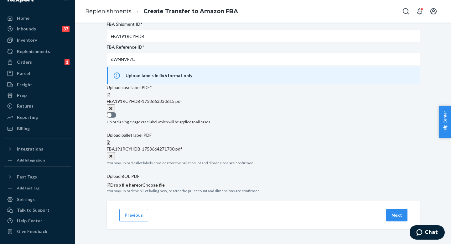
scroll to position [127, 0]
click at [396, 215] on button "Next" at bounding box center [397, 215] width 21 height 13
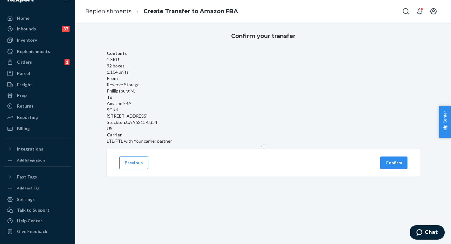
scroll to position [0, 0]
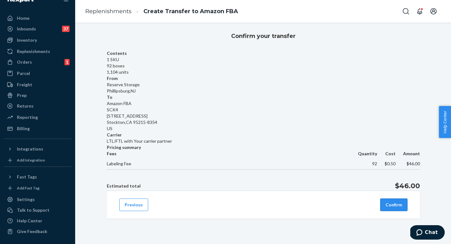
click at [395, 208] on button "Confirm" at bounding box center [394, 204] width 27 height 13
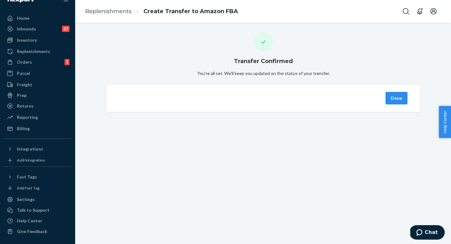
click at [395, 104] on button "Done" at bounding box center [397, 98] width 22 height 13
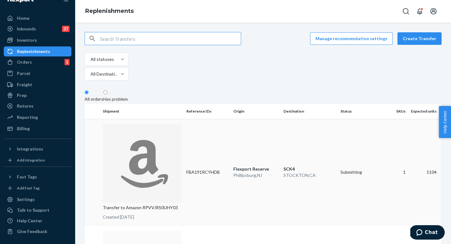
click at [192, 125] on td "FBA191RCYHDB" at bounding box center [207, 172] width 47 height 106
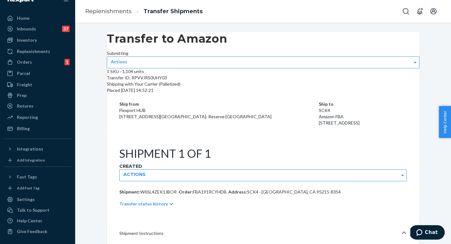
click at [168, 81] on div "Transfer ID: RPVVJRS0UHY03" at bounding box center [263, 78] width 313 height 6
copy div "RPVVJRS0UHY03"
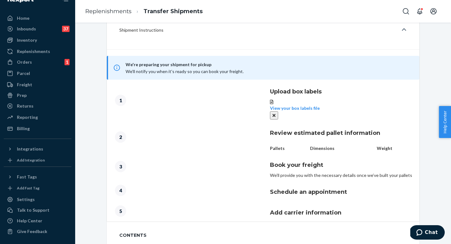
scroll to position [281, 0]
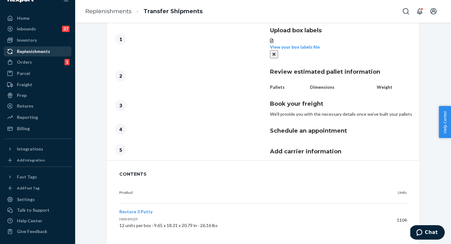
click at [29, 46] on link "Replenishments" at bounding box center [38, 51] width 68 height 10
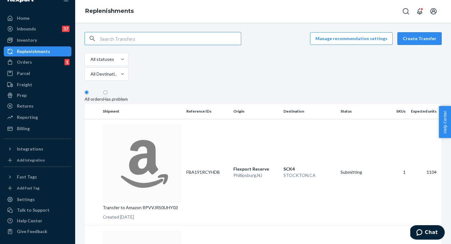
click at [407, 42] on button "Create Transfer" at bounding box center [420, 38] width 44 height 13
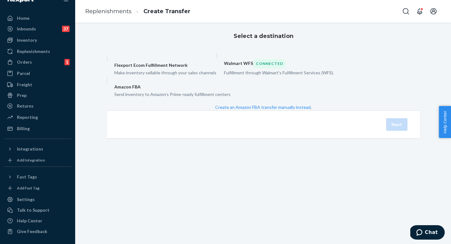
click at [231, 98] on div "Send inventory to Amazon's Prime-ready fulfillment centers" at bounding box center [172, 94] width 116 height 8
click at [111, 82] on input "Amazon FBA Send inventory to Amazon's Prime-ready fulfillment centers" at bounding box center [109, 79] width 4 height 4
radio input "true"
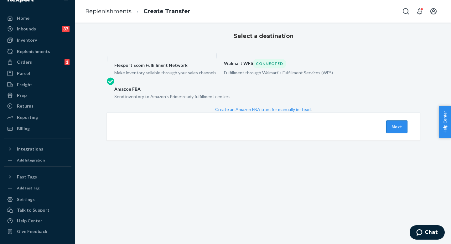
click at [402, 133] on button "Next" at bounding box center [397, 126] width 21 height 13
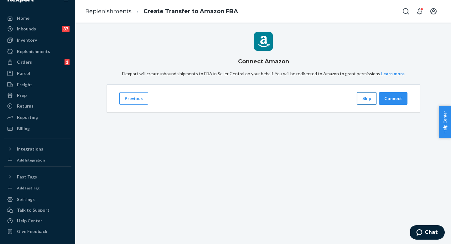
click at [369, 105] on button "Skip" at bounding box center [366, 98] width 19 height 13
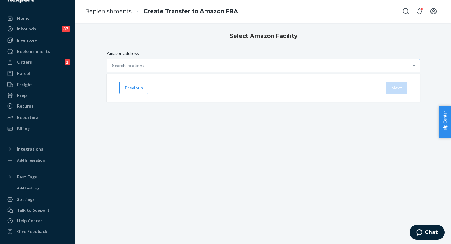
click at [213, 72] on div "Search locations" at bounding box center [258, 65] width 302 height 13
click at [113, 69] on input "Amazon address Search locations" at bounding box center [112, 65] width 1 height 6
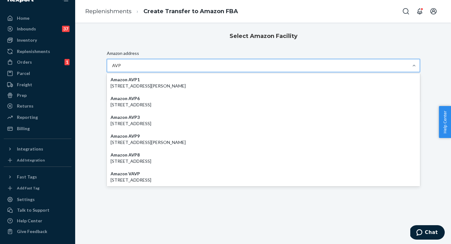
type input "AVP1"
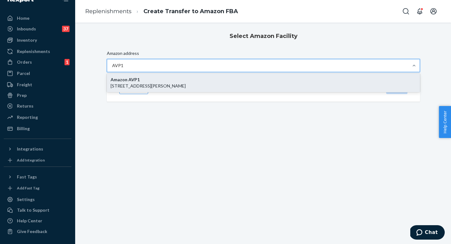
click at [231, 89] on p "[STREET_ADDRESS][PERSON_NAME]" at bounding box center [264, 86] width 306 height 6
click at [124, 69] on input "AVP1" at bounding box center [118, 65] width 12 height 6
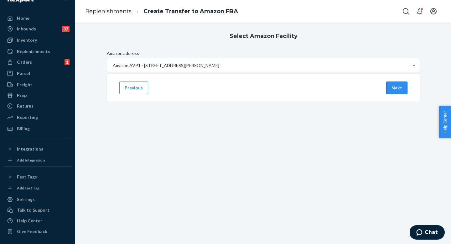
click at [397, 94] on button "Next" at bounding box center [397, 88] width 21 height 13
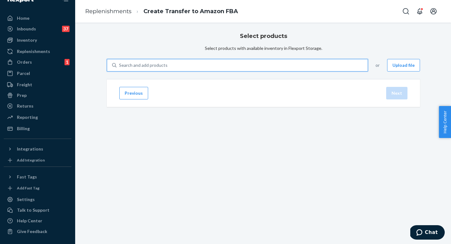
click at [211, 71] on div "Search and add products" at bounding box center [242, 65] width 251 height 11
click at [120, 68] on input "0 results available. Use Up and Down to choose options, press Enter to select t…" at bounding box center [119, 65] width 1 height 6
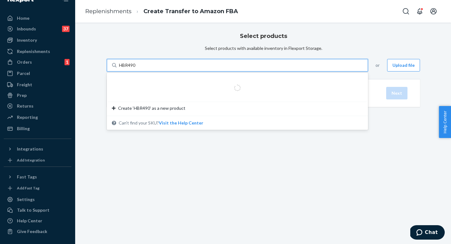
type input "HBR4902"
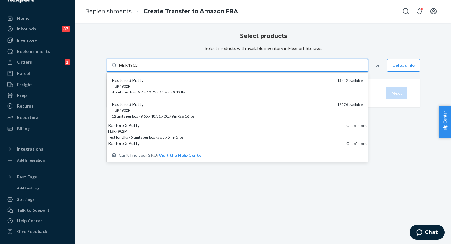
click at [194, 113] on div "HBR4902P" at bounding box center [222, 110] width 220 height 5
click at [139, 68] on input "HBR4902" at bounding box center [129, 65] width 20 height 6
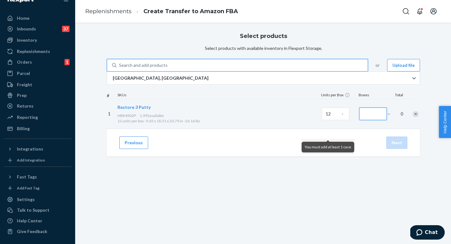
click at [360, 120] on input "Number of boxes" at bounding box center [374, 114] width 28 height 13
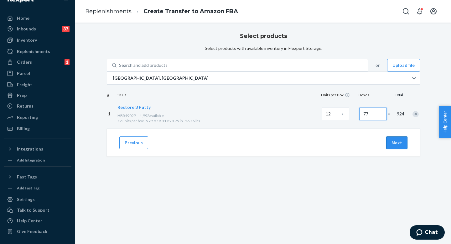
type input "77"
click at [398, 149] on button "Next" at bounding box center [397, 142] width 21 height 13
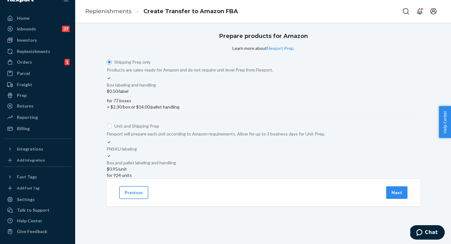
click at [133, 199] on button "Previous" at bounding box center [133, 192] width 29 height 13
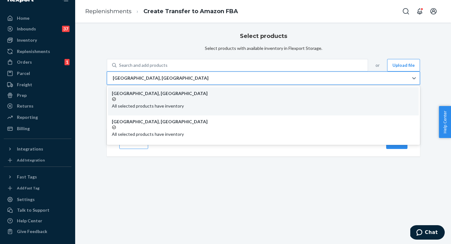
click at [194, 84] on div "[GEOGRAPHIC_DATA], [GEOGRAPHIC_DATA]" at bounding box center [258, 78] width 302 height 13
click at [113, 81] on input "option LAX1RS focused, 1 of 2. 2 results available. Use Up and Down to choose o…" at bounding box center [112, 78] width 1 height 6
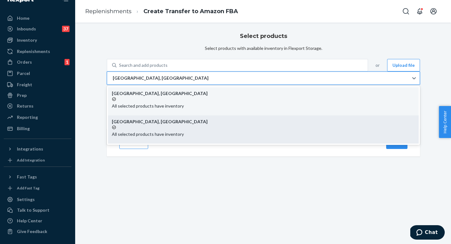
click at [172, 137] on div "All selected products have inventory" at bounding box center [263, 131] width 303 height 13
click at [113, 81] on input "option EWR1RS focused, 2 of 2. 2 results available. Use Up and Down to choose o…" at bounding box center [112, 78] width 1 height 6
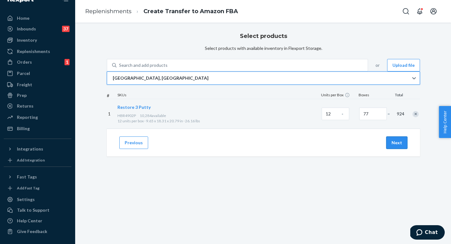
click at [400, 149] on button "Next" at bounding box center [397, 142] width 21 height 13
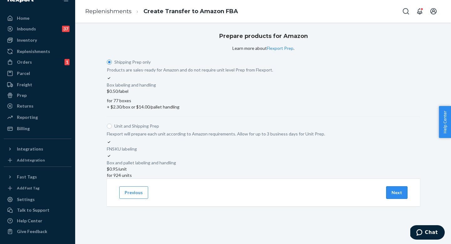
click at [395, 199] on button "Next" at bounding box center [397, 192] width 21 height 13
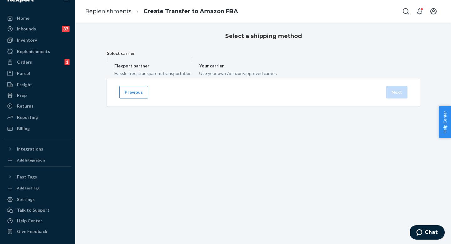
drag, startPoint x: 305, startPoint y: 86, endPoint x: 301, endPoint y: 101, distance: 15.7
click at [277, 69] on div "Your carrier" at bounding box center [238, 66] width 78 height 6
click at [196, 61] on input "Your carrier Use your own Amazon-approved carrier." at bounding box center [194, 58] width 4 height 4
radio input "true"
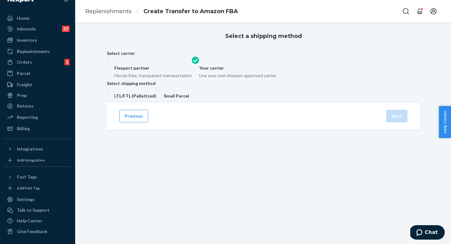
click at [156, 100] on label "LTL/FTL (Palletized)" at bounding box center [132, 94] width 50 height 14
click at [111, 91] on input "LTL/FTL (Palletized)" at bounding box center [109, 89] width 4 height 4
radio input "true"
click at [390, 125] on button "Next" at bounding box center [397, 118] width 21 height 13
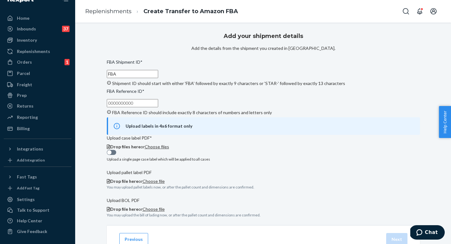
click at [158, 78] on input "FBA" at bounding box center [132, 74] width 51 height 8
paste input "191RDVT1F"
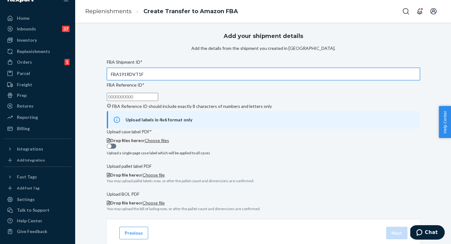
type input "FBA191RDVT1F"
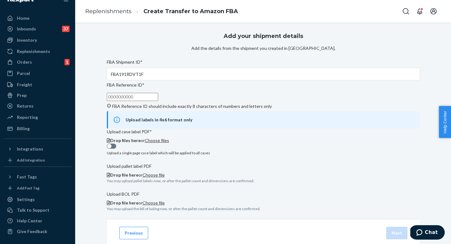
click at [158, 101] on input "FBA Reference ID * FBA Reference ID should include exactly 8 characters of numb…" at bounding box center [132, 97] width 51 height 8
paste input "4BRCLWZI"
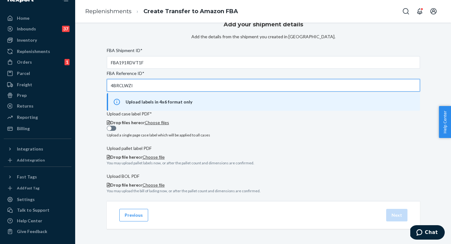
scroll to position [58, 0]
type input "4BRCLWZI"
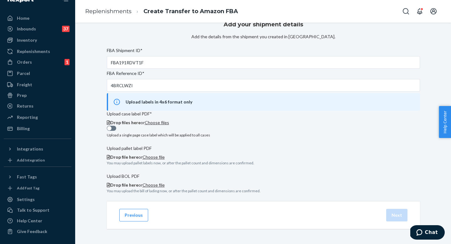
click at [169, 120] on span "Choose files" at bounding box center [157, 122] width 24 height 5
click at [139, 187] on span "Drop file here" at bounding box center [124, 184] width 28 height 5
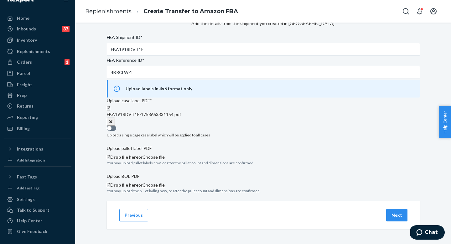
scroll to position [66, 0]
click at [139, 157] on span "Drop file here" at bounding box center [124, 156] width 28 height 5
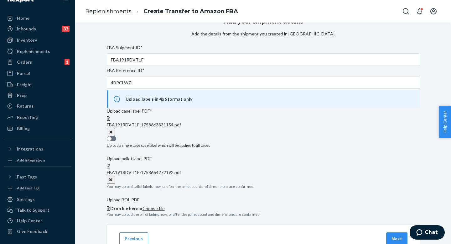
scroll to position [113, 0]
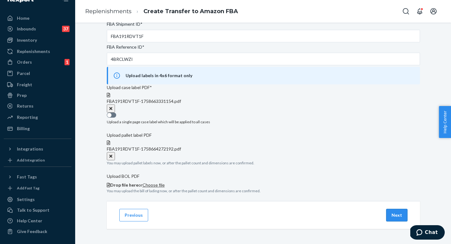
click at [394, 221] on button "Next" at bounding box center [397, 215] width 21 height 13
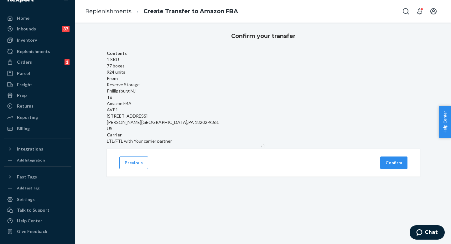
scroll to position [0, 0]
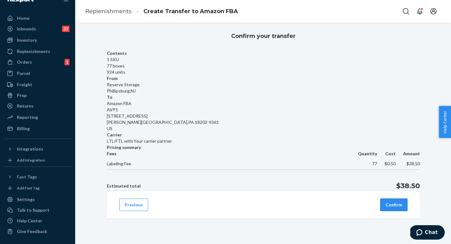
click at [392, 211] on button "Confirm" at bounding box center [394, 204] width 27 height 13
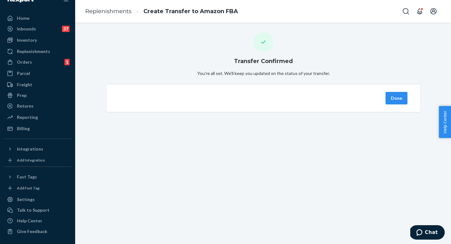
drag, startPoint x: 393, startPoint y: 205, endPoint x: 324, endPoint y: 166, distance: 78.7
click at [393, 104] on button "Done" at bounding box center [397, 98] width 22 height 13
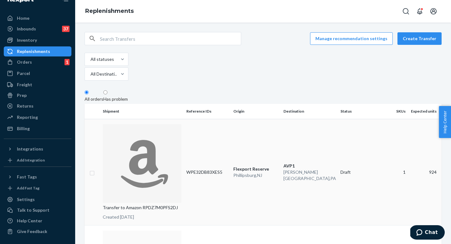
click at [191, 129] on td "WPE32DB83XES5" at bounding box center [207, 172] width 47 height 106
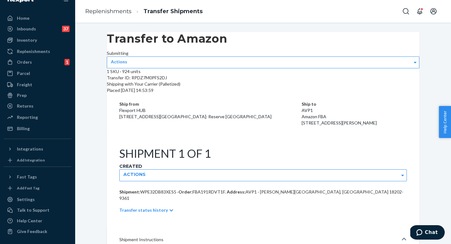
click at [168, 81] on div "Transfer ID: RPDZ7M0PFS2DJ" at bounding box center [263, 78] width 313 height 6
click at [169, 81] on div "Transfer ID: RPDZ7M0PFS2DJ" at bounding box center [263, 78] width 313 height 6
copy div "RPDZ7M0PFS2DJ"
click at [50, 51] on div "Replenishments" at bounding box center [37, 51] width 66 height 9
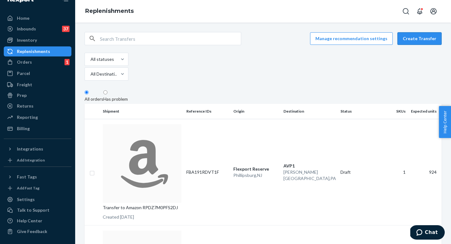
click at [406, 39] on button "Create Transfer" at bounding box center [420, 38] width 44 height 13
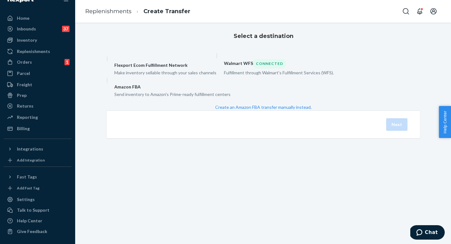
click at [231, 98] on div "Send inventory to Amazon's Prime-ready fulfillment centers" at bounding box center [172, 94] width 116 height 8
click at [111, 82] on input "Amazon FBA Send inventory to Amazon's Prime-ready fulfillment centers" at bounding box center [109, 79] width 4 height 4
radio input "true"
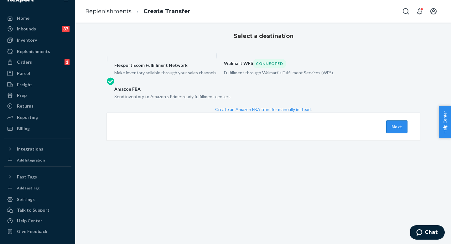
click at [392, 133] on button "Next" at bounding box center [397, 126] width 21 height 13
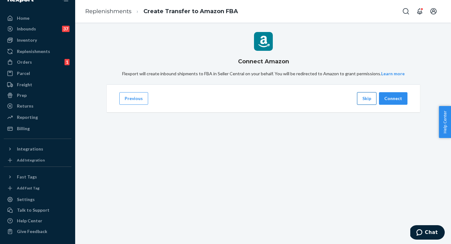
click at [368, 105] on button "Skip" at bounding box center [366, 98] width 19 height 13
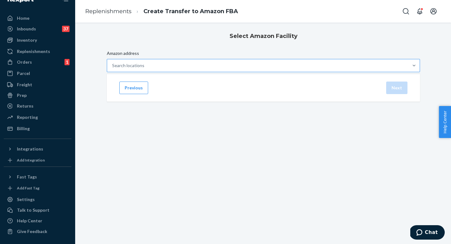
click at [181, 72] on div "Search locations" at bounding box center [258, 65] width 302 height 13
click at [113, 69] on input "Amazon address Search locations" at bounding box center [112, 65] width 1 height 6
click at [183, 72] on div "Search locations" at bounding box center [258, 65] width 302 height 13
click at [113, 69] on input "Amazon address 0 results available. Select is focused ,type to refine list, pre…" at bounding box center [112, 65] width 1 height 6
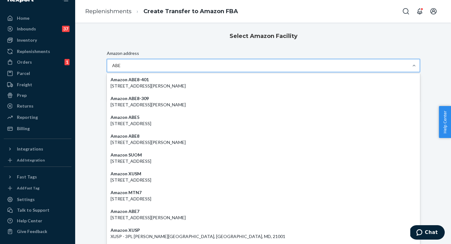
type input "ABE8"
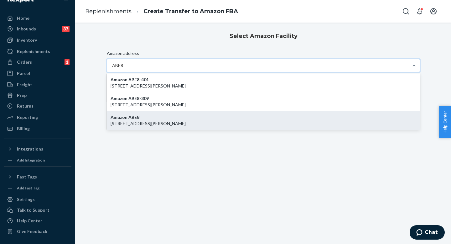
click at [190, 127] on p "[STREET_ADDRESS][PERSON_NAME]" at bounding box center [264, 123] width 306 height 6
click at [124, 69] on input "ABE8" at bounding box center [118, 65] width 12 height 6
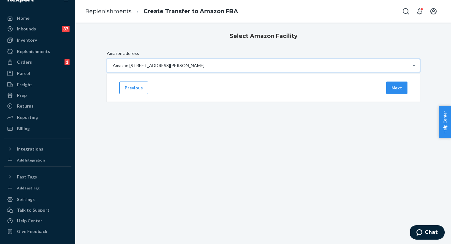
click at [379, 102] on div "Previous Next" at bounding box center [264, 88] width 314 height 28
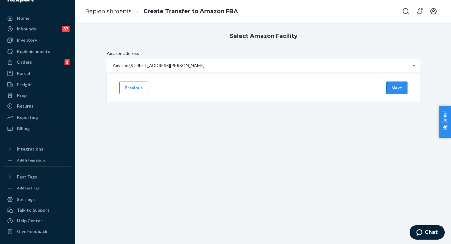
click at [396, 94] on button "Next" at bounding box center [397, 88] width 21 height 13
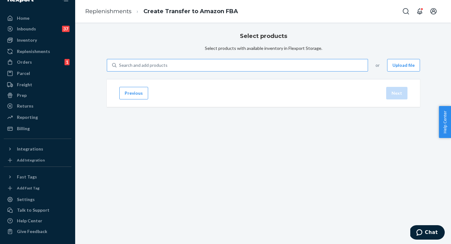
click at [273, 71] on div "Search and add products" at bounding box center [242, 65] width 251 height 11
click at [120, 68] on input "Search and add products" at bounding box center [119, 65] width 1 height 6
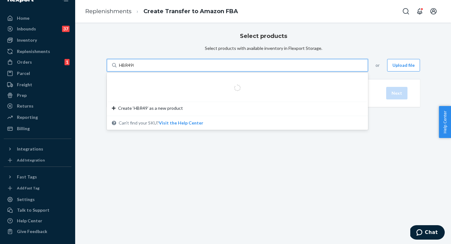
type input "HBR4902"
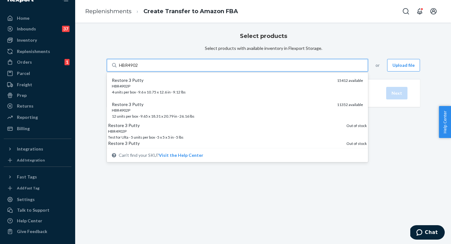
click at [190, 113] on div "HBR4902P" at bounding box center [222, 110] width 220 height 5
click at [139, 68] on input "HBR4902" at bounding box center [129, 65] width 20 height 6
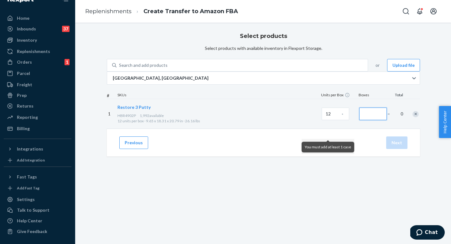
click at [360, 120] on input "Number of boxes" at bounding box center [374, 114] width 28 height 13
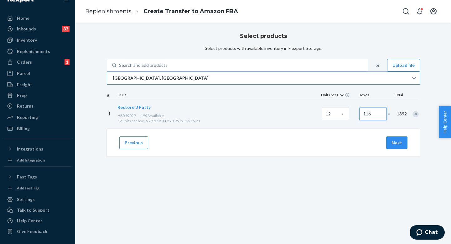
type input "116"
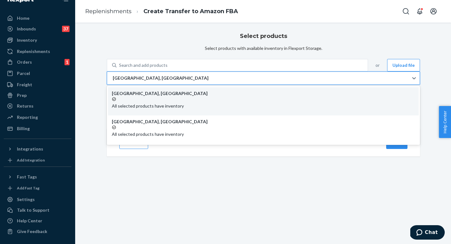
click at [195, 84] on div "[GEOGRAPHIC_DATA], [GEOGRAPHIC_DATA]" at bounding box center [258, 78] width 302 height 13
click at [113, 81] on input "option LAX1RS focused, 1 of 2. 2 results available. Use Up and Down to choose o…" at bounding box center [112, 78] width 1 height 6
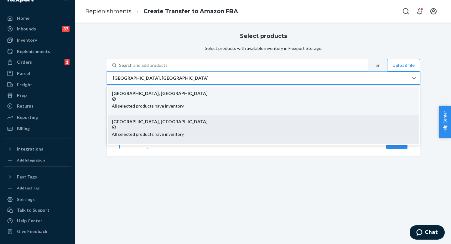
click at [174, 137] on div "All selected products have inventory" at bounding box center [263, 131] width 303 height 13
click at [113, 81] on input "option EWR1RS focused, 2 of 2. 2 results available. Use Up and Down to choose o…" at bounding box center [112, 78] width 1 height 6
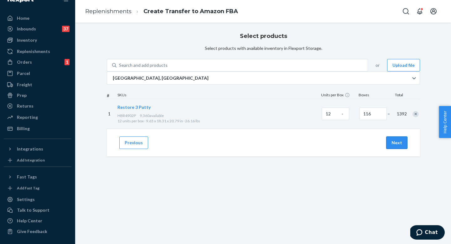
click at [396, 149] on button "Next" at bounding box center [397, 142] width 21 height 13
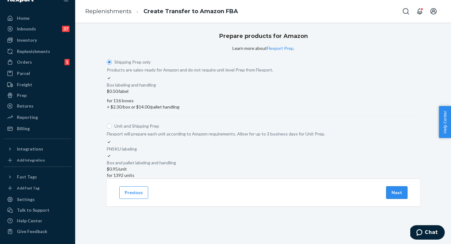
click at [395, 199] on button "Next" at bounding box center [397, 192] width 21 height 13
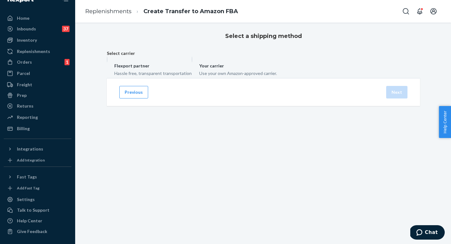
click at [277, 69] on div "Your carrier" at bounding box center [238, 66] width 78 height 6
click at [196, 61] on input "Your carrier Use your own Amazon-approved carrier." at bounding box center [194, 58] width 4 height 4
radio input "true"
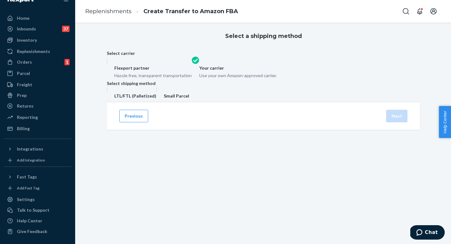
click at [156, 100] on label "LTL/FTL (Palletized)" at bounding box center [132, 94] width 50 height 14
click at [111, 91] on input "LTL/FTL (Palletized)" at bounding box center [109, 89] width 4 height 4
radio input "true"
click at [403, 125] on button "Next" at bounding box center [397, 118] width 21 height 13
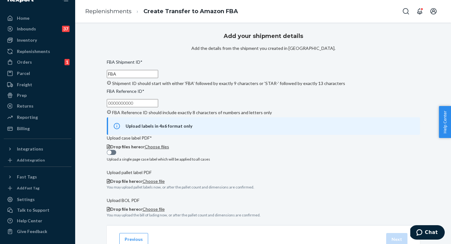
click at [158, 78] on input "FBA" at bounding box center [132, 74] width 51 height 8
paste input "RPDZ7M0PFS2DJ"
click at [158, 78] on input "RPDZ7M0PFS2DJ" at bounding box center [132, 74] width 51 height 8
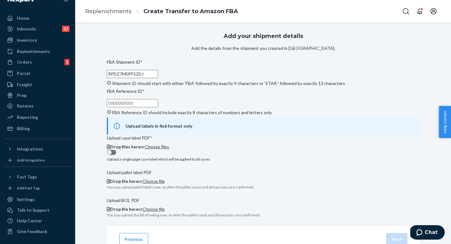
paste input "FBA191RCX7LR"
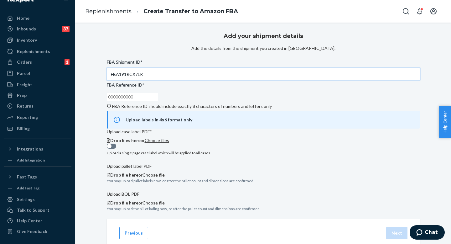
type input "FBA191RCX7LR"
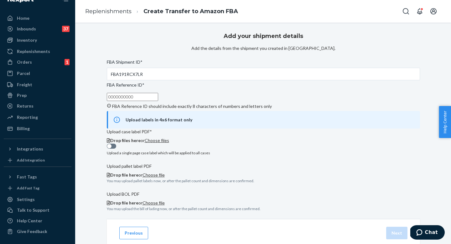
click at [158, 101] on input "FBA Reference ID * FBA Reference ID should include exactly 8 characters of numb…" at bounding box center [132, 97] width 51 height 8
paste input "4PMZ92DS"
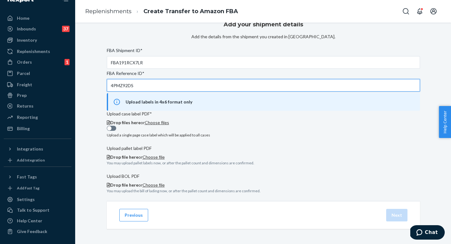
scroll to position [19, 0]
type input "4PMZ92DS"
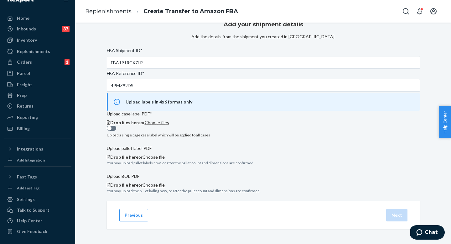
click at [169, 125] on span "Choose files" at bounding box center [157, 122] width 24 height 5
click at [139, 160] on span "Drop file here" at bounding box center [124, 156] width 28 height 5
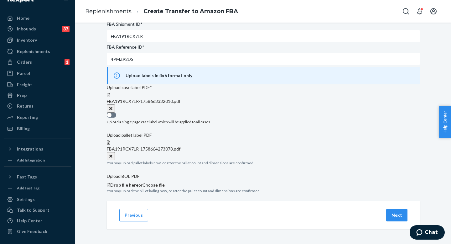
scroll to position [127, 0]
click at [401, 215] on button "Next" at bounding box center [397, 215] width 21 height 13
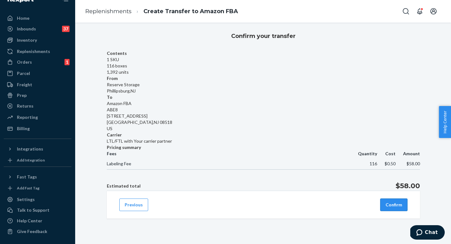
click at [384, 204] on button "Confirm" at bounding box center [394, 204] width 27 height 13
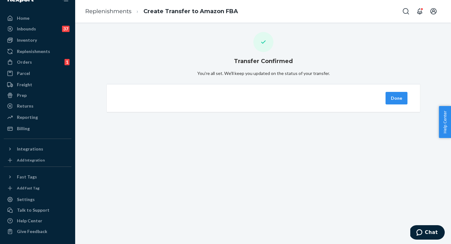
click at [385, 104] on div "Done" at bounding box center [397, 98] width 24 height 13
click at [386, 104] on button "Done" at bounding box center [397, 98] width 22 height 13
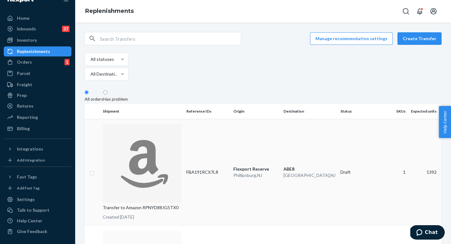
click at [257, 172] on p "[GEOGRAPHIC_DATA] , [GEOGRAPHIC_DATA]" at bounding box center [256, 175] width 45 height 6
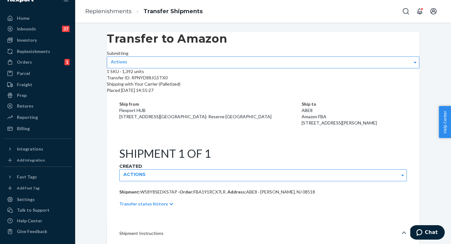
click at [169, 81] on div "Transfer ID: RPNYD88JG5TX0" at bounding box center [263, 78] width 313 height 6
click at [44, 51] on div "Replenishments" at bounding box center [33, 51] width 33 height 6
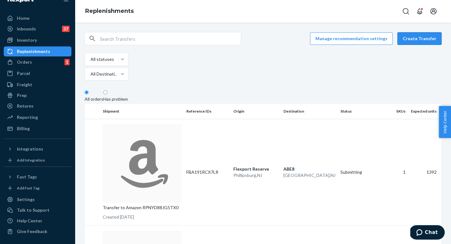
click at [419, 38] on button "Create Transfer" at bounding box center [420, 38] width 44 height 13
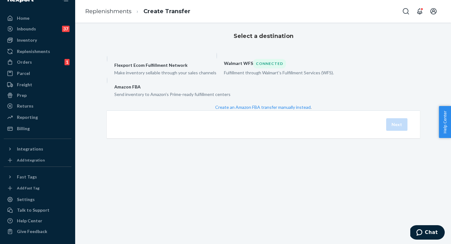
click at [231, 98] on div "Send inventory to Amazon's Prime-ready fulfillment centers" at bounding box center [172, 94] width 116 height 8
click at [111, 82] on input "Amazon FBA Send inventory to Amazon's Prime-ready fulfillment centers" at bounding box center [109, 79] width 4 height 4
radio input "true"
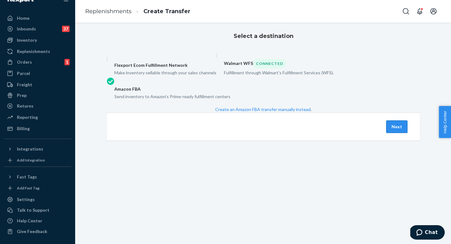
click at [389, 133] on button "Next" at bounding box center [397, 126] width 21 height 13
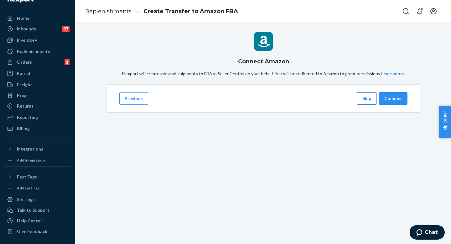
click at [365, 105] on button "Skip" at bounding box center [366, 98] width 19 height 13
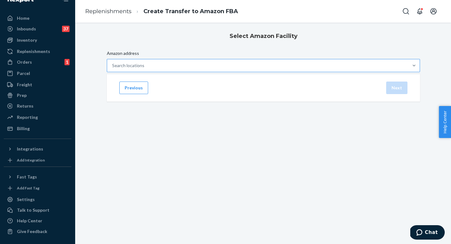
click at [279, 72] on div "Search locations" at bounding box center [258, 65] width 302 height 13
click at [113, 69] on input "Amazon address Search locations" at bounding box center [112, 65] width 1 height 6
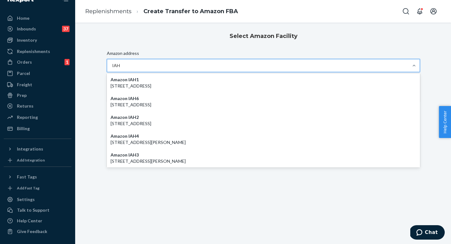
type input "IAH3"
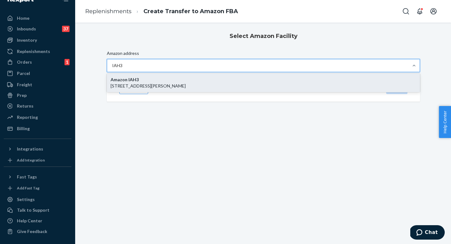
click at [281, 89] on p "[STREET_ADDRESS][PERSON_NAME]" at bounding box center [264, 86] width 306 height 6
click at [123, 69] on input "IAH3" at bounding box center [117, 65] width 11 height 6
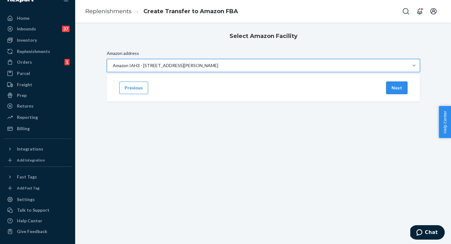
click at [395, 94] on button "Next" at bounding box center [397, 88] width 21 height 13
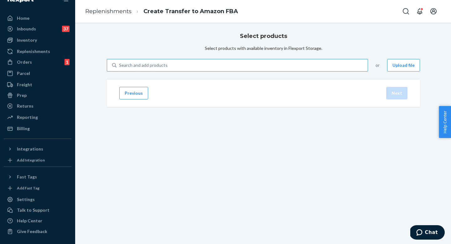
click at [168, 68] on div "Search and add products" at bounding box center [143, 65] width 49 height 6
click at [120, 68] on input "Search and add products" at bounding box center [119, 65] width 1 height 6
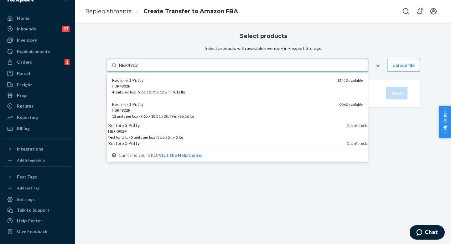
type input "HBR4902"
drag, startPoint x: 360, startPoint y: 140, endPoint x: 318, endPoint y: 132, distance: 43.5
click at [361, 71] on div "Select products Select products with available inventory in Flexport Storage. o…" at bounding box center [264, 50] width 314 height 42
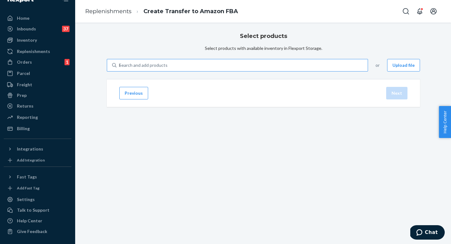
click at [188, 71] on div "Search and add products HBR4902" at bounding box center [242, 65] width 251 height 11
click at [120, 68] on input "HBR4902" at bounding box center [119, 65] width 1 height 6
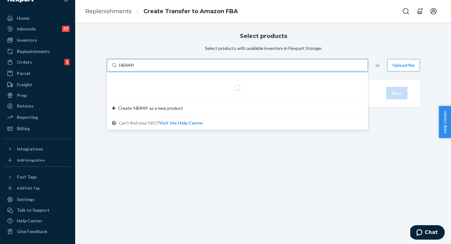
type input "HBR4902"
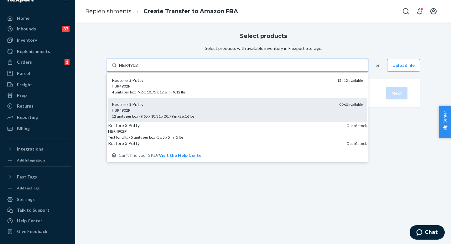
click at [200, 113] on div "HBR4902P" at bounding box center [223, 110] width 223 height 5
click at [139, 68] on input "HBR4902" at bounding box center [129, 65] width 20 height 6
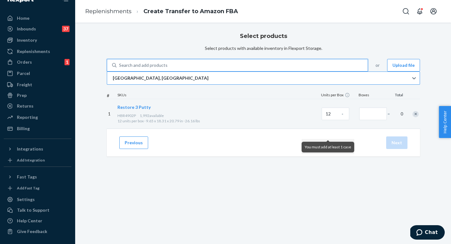
click at [207, 84] on div "[GEOGRAPHIC_DATA], [GEOGRAPHIC_DATA]" at bounding box center [258, 78] width 302 height 13
click at [113, 81] on input "[GEOGRAPHIC_DATA], [GEOGRAPHIC_DATA]" at bounding box center [112, 78] width 1 height 6
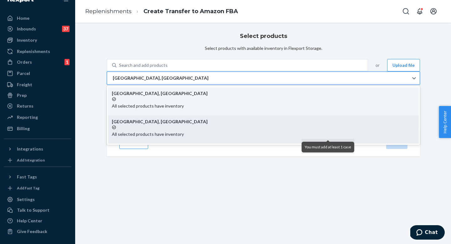
click at [188, 137] on div "All selected products have inventory" at bounding box center [263, 131] width 303 height 13
click at [113, 81] on input "option EWR1RS focused, 2 of 2. 2 results available. Use Up and Down to choose o…" at bounding box center [112, 78] width 1 height 6
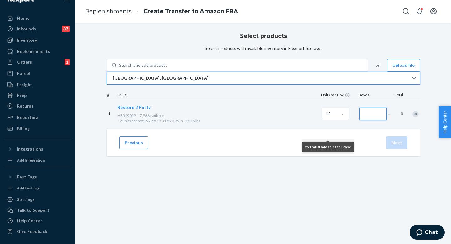
click at [360, 120] on input "Number of boxes" at bounding box center [374, 114] width 28 height 13
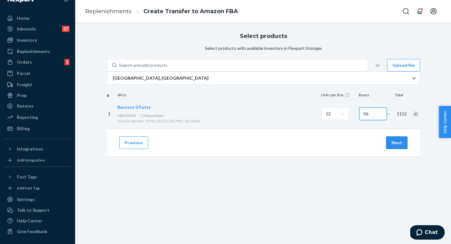
type input "96"
click at [393, 149] on button "Next" at bounding box center [397, 142] width 21 height 13
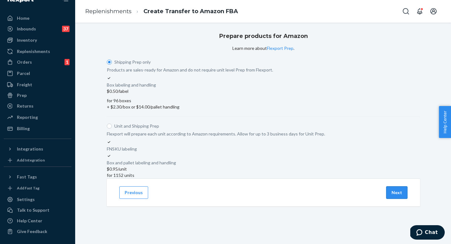
click at [396, 199] on button "Next" at bounding box center [397, 192] width 21 height 13
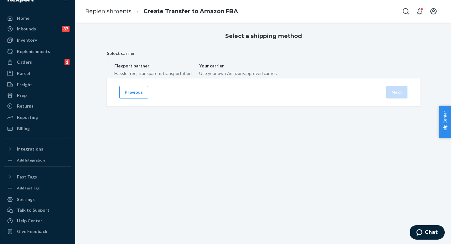
click at [277, 76] on div "Use your own Amazon-approved carrier." at bounding box center [238, 73] width 78 height 8
click at [196, 61] on input "Your carrier Use your own Amazon-approved carrier." at bounding box center [194, 58] width 4 height 4
radio input "true"
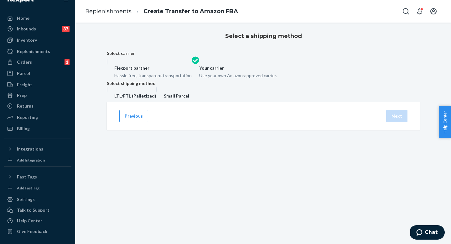
click at [156, 100] on label "LTL/FTL (Palletized)" at bounding box center [132, 94] width 50 height 14
click at [111, 91] on input "LTL/FTL (Palletized)" at bounding box center [109, 89] width 4 height 4
radio input "true"
click at [398, 125] on button "Next" at bounding box center [397, 118] width 21 height 13
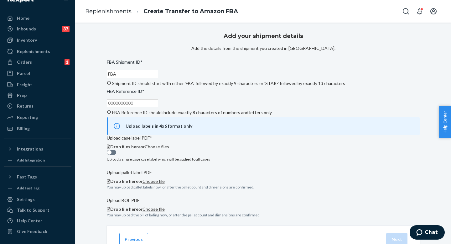
click at [158, 78] on input "FBA" at bounding box center [132, 74] width 51 height 8
paste input "191RCC5TH"
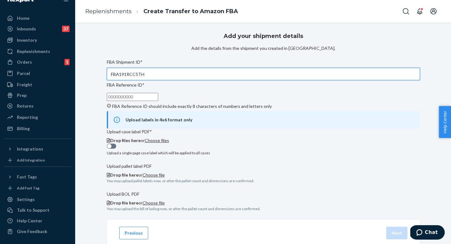
type input "FBA191RCC5TH"
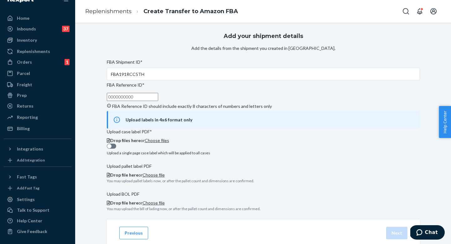
click at [158, 101] on input "FBA Reference ID * FBA Reference ID should include exactly 8 characters of numb…" at bounding box center [132, 97] width 51 height 8
paste input "6X4VHAXF"
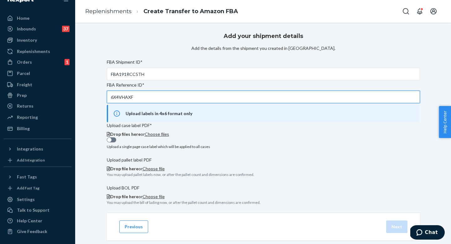
type input "6X4VHAXF"
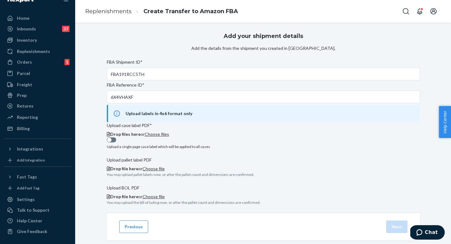
click at [169, 137] on span "Choose files" at bounding box center [157, 133] width 24 height 5
click at [165, 171] on span "Choose file" at bounding box center [154, 168] width 22 height 5
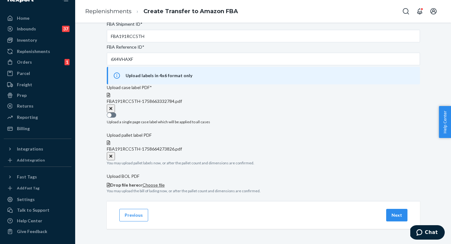
scroll to position [127, 0]
click at [400, 216] on button "Next" at bounding box center [397, 215] width 21 height 13
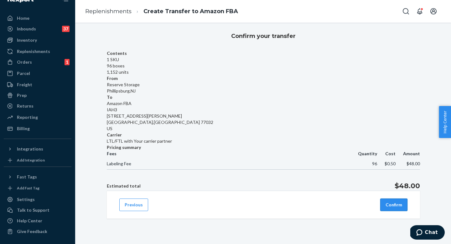
click at [399, 204] on button "Confirm" at bounding box center [394, 204] width 27 height 13
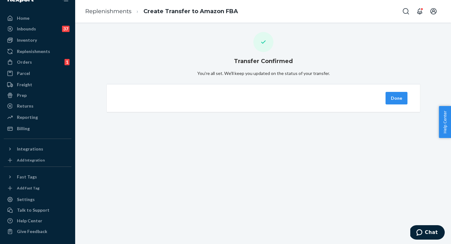
click at [396, 104] on button "Done" at bounding box center [397, 98] width 22 height 13
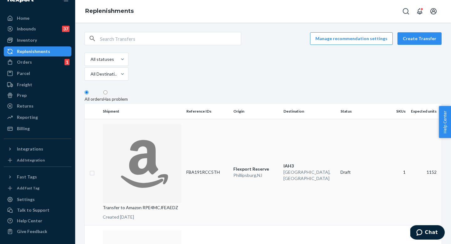
click at [243, 172] on p "[GEOGRAPHIC_DATA] , [GEOGRAPHIC_DATA]" at bounding box center [256, 175] width 45 height 6
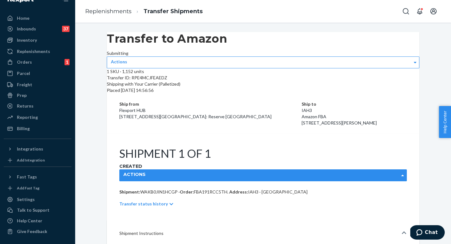
click at [146, 171] on label "Actions" at bounding box center [135, 174] width 22 height 6
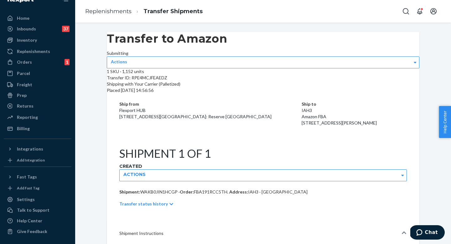
drag, startPoint x: 390, startPoint y: 149, endPoint x: 384, endPoint y: 114, distance: 36.0
click at [146, 171] on label "Actions" at bounding box center [135, 174] width 22 height 6
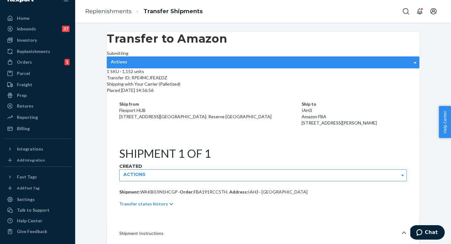
click at [127, 59] on label "Actions" at bounding box center [119, 62] width 16 height 6
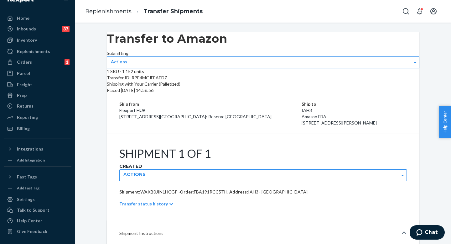
drag, startPoint x: 387, startPoint y: 45, endPoint x: 359, endPoint y: 55, distance: 30.2
click at [127, 59] on label "Actions" at bounding box center [119, 62] width 16 height 6
click at [172, 81] on div "Transfer ID: RPE4MCJFEAEDZ" at bounding box center [263, 78] width 313 height 6
copy div "RPE4MCJFEAEDZ"
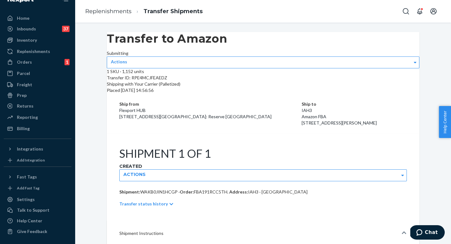
click at [33, 56] on ul "Home Inbounds 37 Shipping Plans Problems 37 Inventory Products Replenishments O…" at bounding box center [38, 73] width 68 height 120
click at [34, 49] on div "Replenishments" at bounding box center [33, 51] width 33 height 6
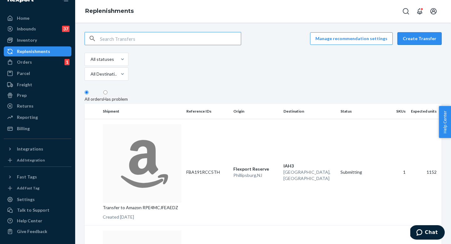
click at [409, 39] on button "Create Transfer" at bounding box center [420, 38] width 44 height 13
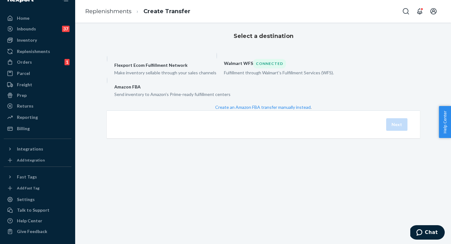
click at [231, 98] on label "Amazon FBA Send inventory to Amazon's Prime-ready fulfillment centers" at bounding box center [169, 87] width 124 height 20
click at [111, 82] on input "Amazon FBA Send inventory to Amazon's Prime-ready fulfillment centers" at bounding box center [109, 79] width 4 height 4
radio input "true"
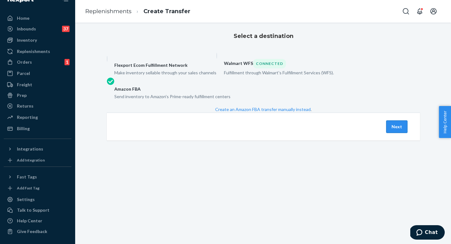
click at [394, 133] on button "Next" at bounding box center [397, 126] width 21 height 13
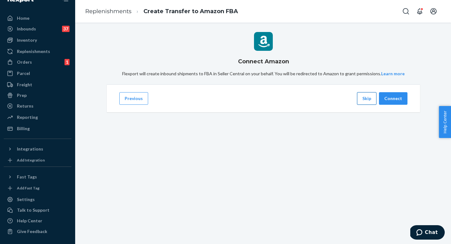
click at [370, 105] on button "Skip" at bounding box center [366, 98] width 19 height 13
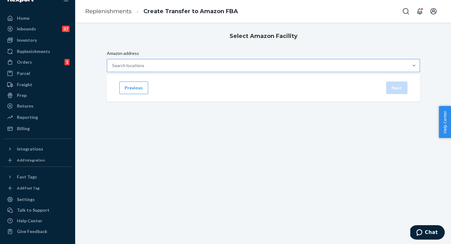
click at [216, 72] on div "Search locations" at bounding box center [258, 65] width 302 height 13
click at [113, 69] on input "Amazon address Search locations" at bounding box center [112, 65] width 1 height 6
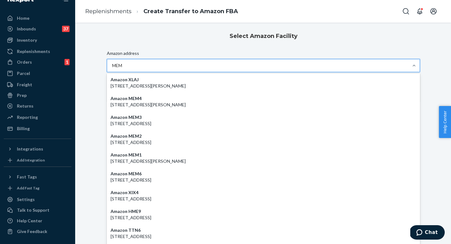
type input "MEM1"
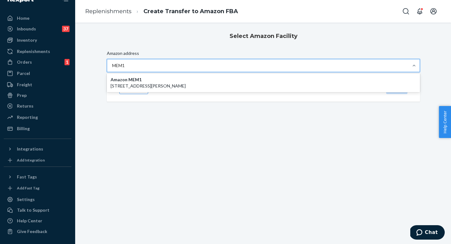
click at [219, 89] on p "[STREET_ADDRESS][PERSON_NAME]" at bounding box center [264, 86] width 306 height 6
click at [126, 69] on input "MEM1" at bounding box center [119, 65] width 14 height 6
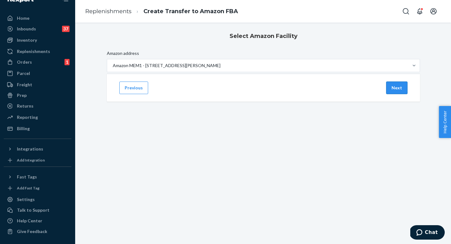
click at [395, 94] on button "Next" at bounding box center [397, 88] width 21 height 13
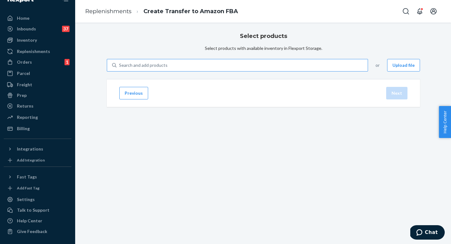
click at [168, 68] on div "Search and add products" at bounding box center [143, 65] width 49 height 6
click at [120, 68] on input "Search and add products" at bounding box center [119, 65] width 1 height 6
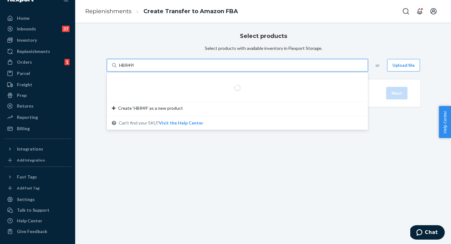
type input "HBR4902"
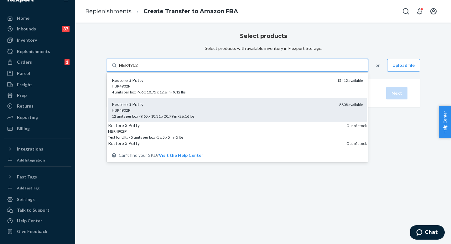
click at [189, 108] on div "Restore 3 Putty" at bounding box center [223, 104] width 223 height 6
click at [139, 68] on input "HBR4902" at bounding box center [129, 65] width 20 height 6
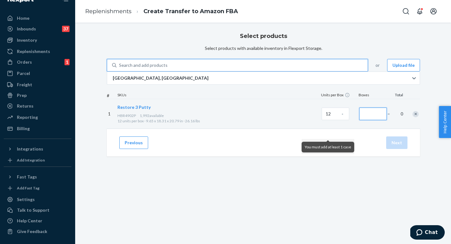
click at [360, 120] on input "Number of boxes" at bounding box center [374, 114] width 28 height 13
type input "99"
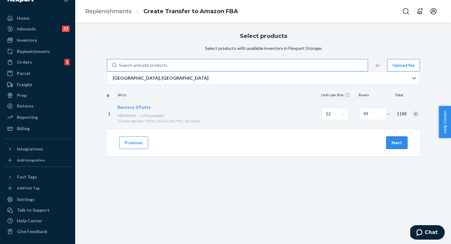
click at [397, 149] on button "Next" at bounding box center [397, 142] width 21 height 13
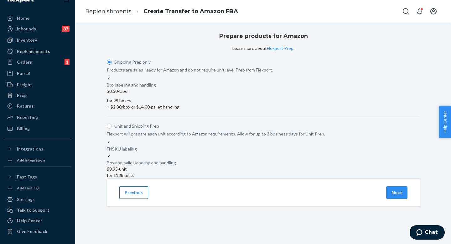
click at [134, 199] on button "Previous" at bounding box center [133, 192] width 29 height 13
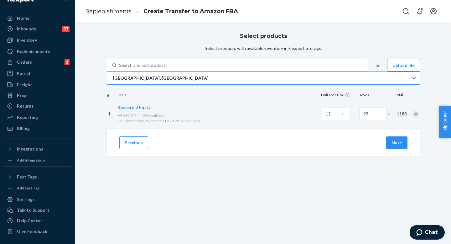
click at [171, 81] on p "[GEOGRAPHIC_DATA], [GEOGRAPHIC_DATA]" at bounding box center [161, 78] width 96 height 6
click at [113, 81] on input "[GEOGRAPHIC_DATA], [GEOGRAPHIC_DATA]" at bounding box center [112, 78] width 1 height 6
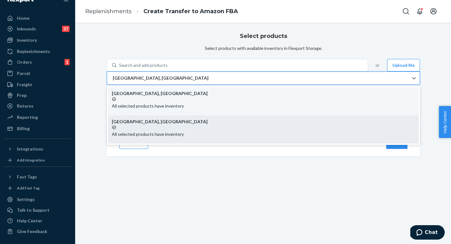
click at [180, 137] on p "All selected products have inventory" at bounding box center [263, 134] width 303 height 6
click at [113, 81] on input "option EWR1RS focused, 2 of 2. 2 results available. Use Up and Down to choose o…" at bounding box center [112, 78] width 1 height 6
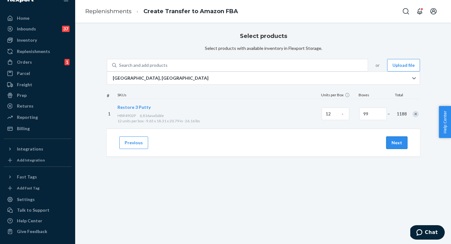
click at [399, 149] on button "Next" at bounding box center [397, 142] width 21 height 13
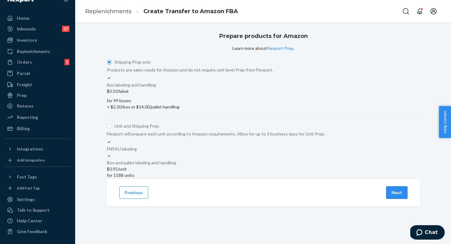
click at [400, 199] on button "Next" at bounding box center [397, 192] width 21 height 13
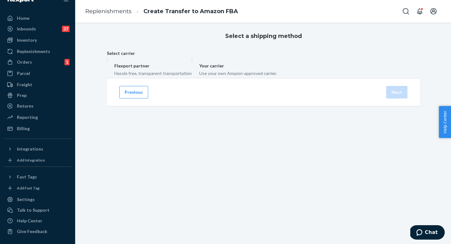
click at [277, 76] on label "Your carrier Use your own Amazon-approved carrier." at bounding box center [234, 66] width 85 height 20
click at [196, 61] on input "Your carrier Use your own Amazon-approved carrier." at bounding box center [194, 58] width 4 height 4
radio input "true"
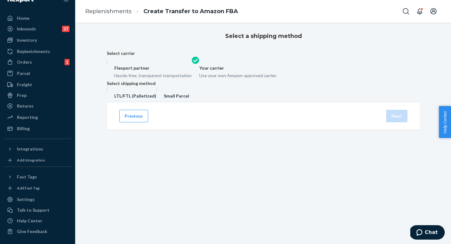
click at [156, 100] on label "LTL/FTL (Palletized)" at bounding box center [132, 94] width 50 height 14
click at [111, 91] on input "LTL/FTL (Palletized)" at bounding box center [109, 89] width 4 height 4
radio input "true"
click at [401, 125] on button "Next" at bounding box center [397, 118] width 21 height 13
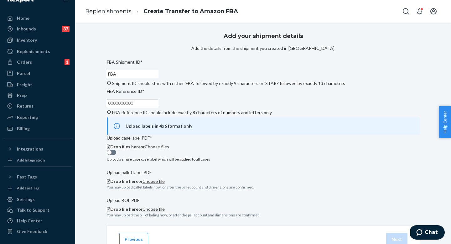
click at [158, 78] on input "FBA" at bounding box center [132, 74] width 51 height 8
paste input "191RF5SVY"
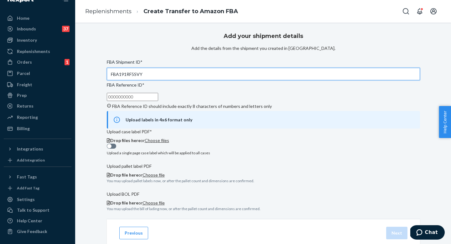
type input "FBA191RF5SVY"
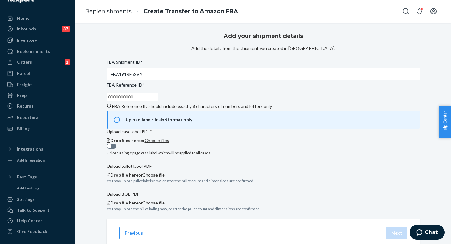
click at [158, 101] on input "FBA Reference ID * FBA Reference ID should include exactly 8 characters of numb…" at bounding box center [132, 97] width 51 height 8
paste input "4PC849WP"
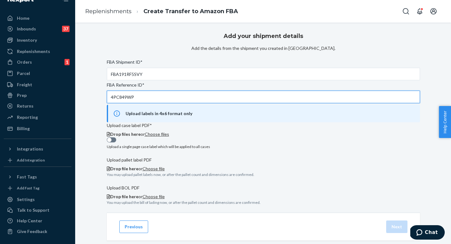
type input "4PC849WP"
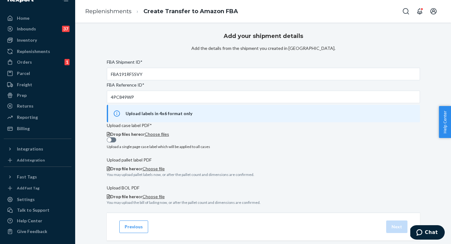
click at [169, 137] on span "Choose files" at bounding box center [157, 133] width 24 height 5
click at [139, 171] on span "Drop file here" at bounding box center [124, 168] width 28 height 5
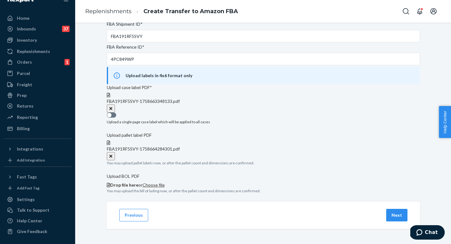
scroll to position [127, 0]
click at [403, 216] on button "Next" at bounding box center [397, 215] width 21 height 13
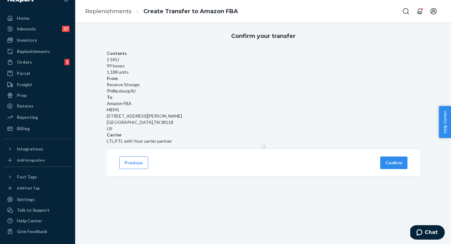
scroll to position [0, 0]
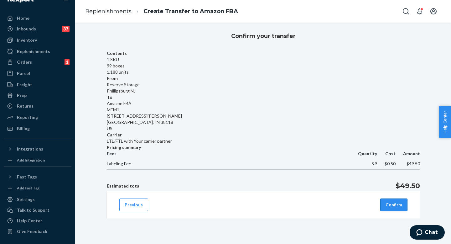
click at [394, 207] on button "Confirm" at bounding box center [394, 204] width 27 height 13
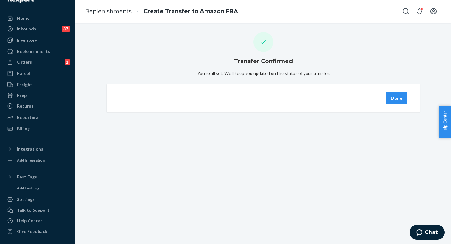
click at [394, 104] on button "Done" at bounding box center [397, 98] width 22 height 13
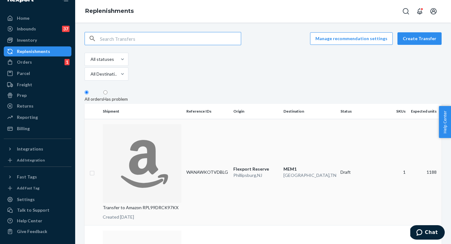
click at [234, 166] on p "Flexport Reserve" at bounding box center [256, 169] width 45 height 6
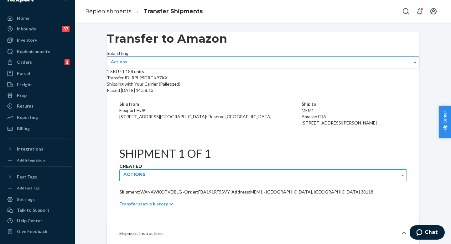
click at [162, 87] on p "Shipping with Your Carrier (Palletized)" at bounding box center [263, 84] width 313 height 6
click at [162, 81] on div "Transfer ID: RPL99DRCK97KX" at bounding box center [263, 78] width 313 height 6
copy div "RPL99DRCK97KX"
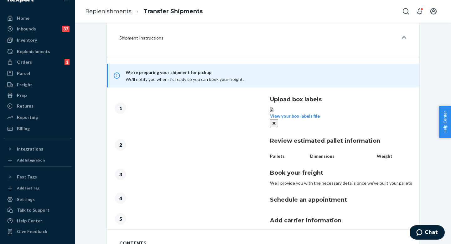
scroll to position [281, 0]
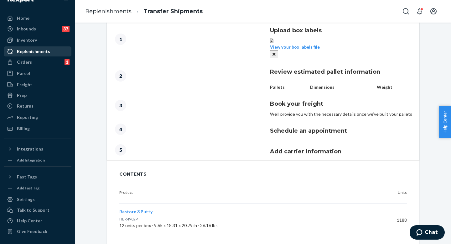
click at [35, 51] on div "Replenishments" at bounding box center [33, 51] width 33 height 6
